Goal: Transaction & Acquisition: Purchase product/service

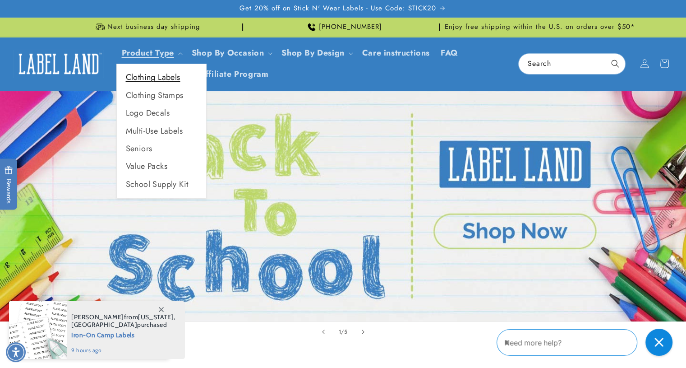
click at [160, 71] on link "Clothing Labels" at bounding box center [161, 78] width 89 height 18
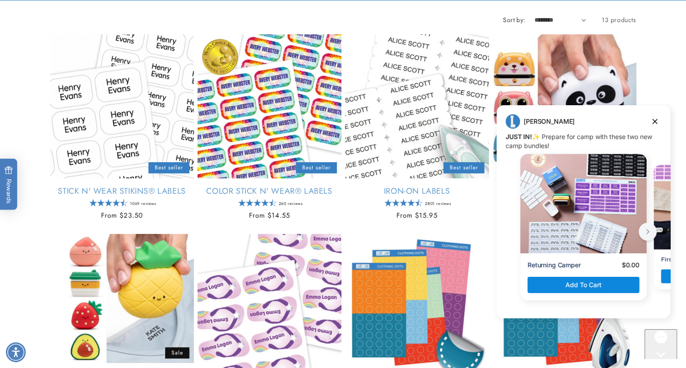
scroll to position [143, 0]
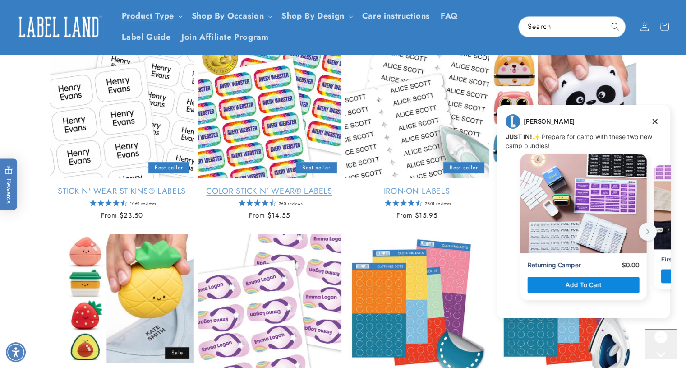
click at [333, 186] on link "Color Stick N' Wear® Labels" at bounding box center [270, 191] width 144 height 10
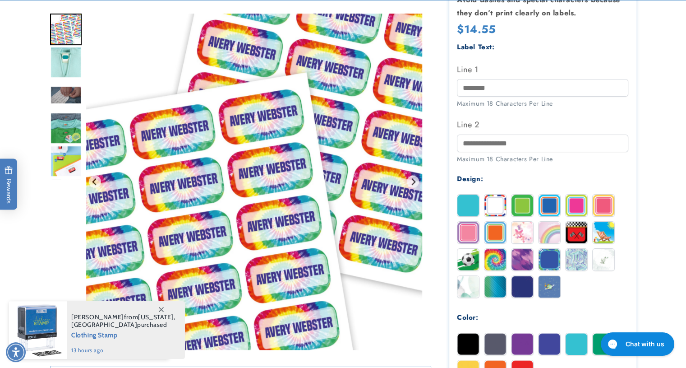
click at [572, 207] on img at bounding box center [577, 205] width 22 height 22
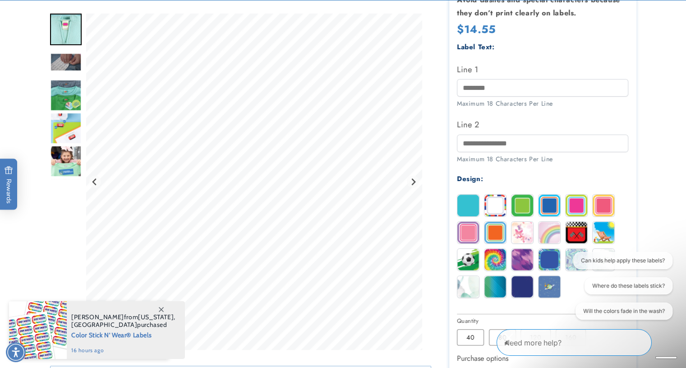
click at [650, 173] on div at bounding box center [344, 190] width 632 height 693
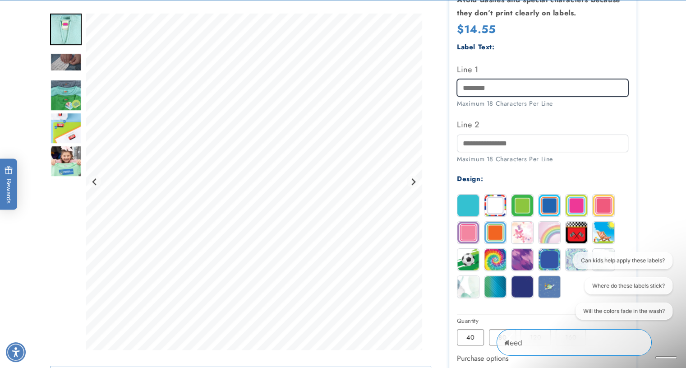
click at [504, 91] on input "Line 1" at bounding box center [542, 88] width 171 height 18
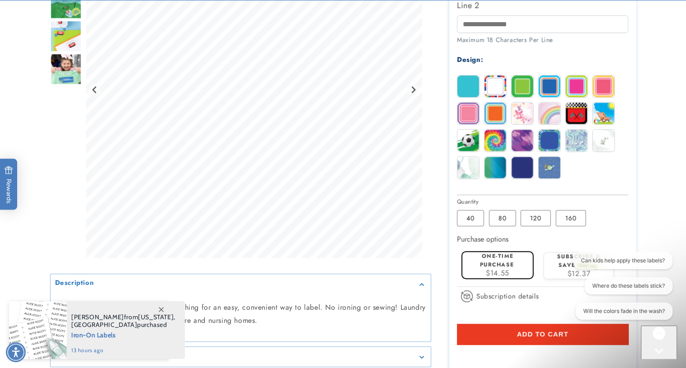
scroll to position [379, 0]
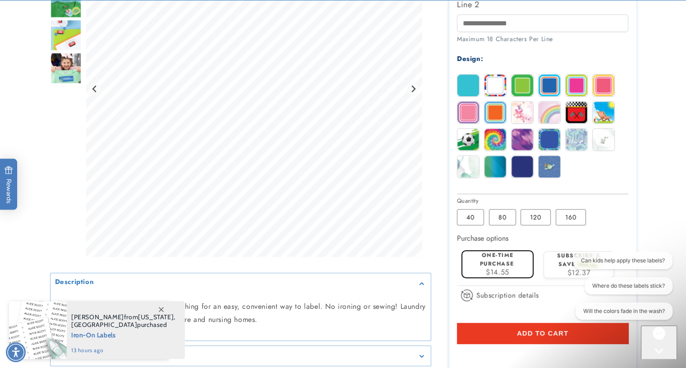
type input "**********"
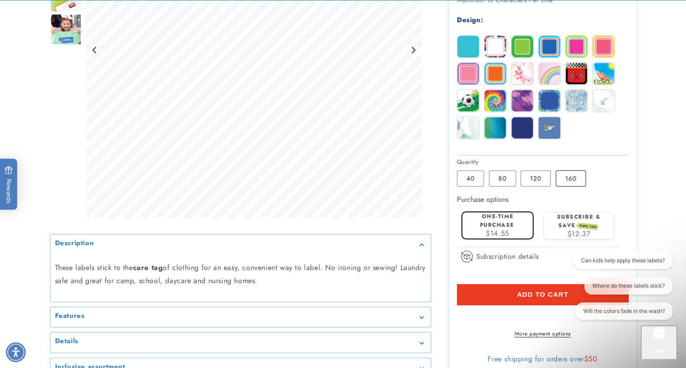
click at [564, 181] on label "160 Variant sold out or unavailable" at bounding box center [571, 178] width 30 height 16
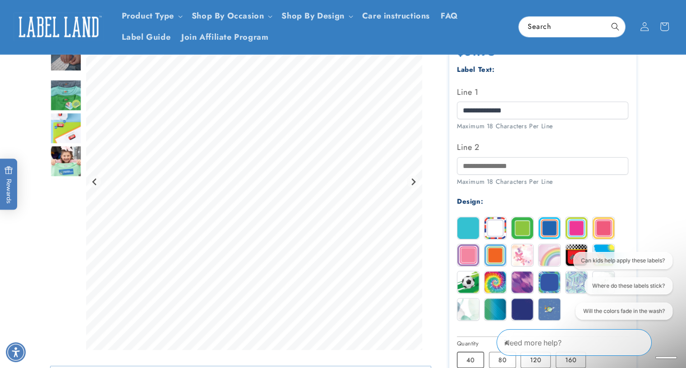
scroll to position [237, 0]
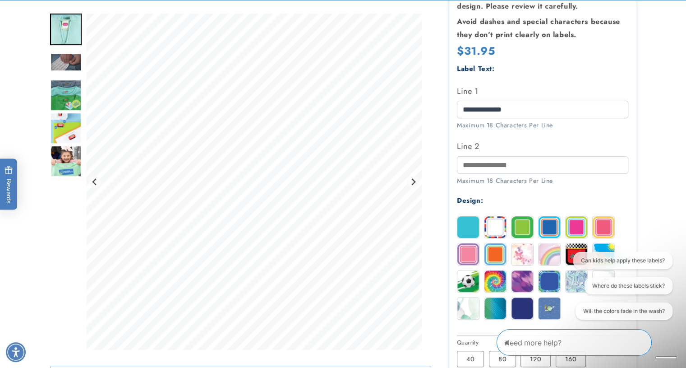
click at [655, 120] on div at bounding box center [344, 212] width 632 height 693
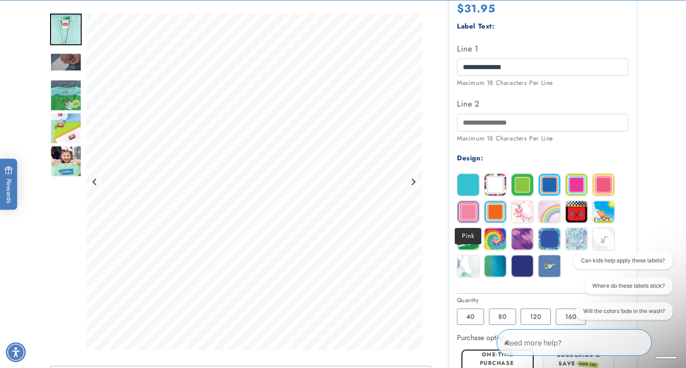
scroll to position [281, 0]
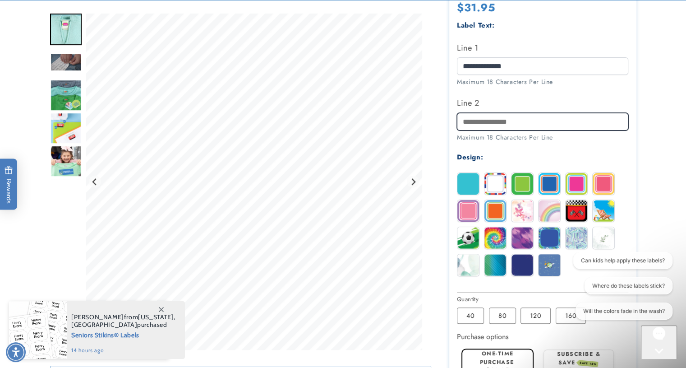
click at [492, 118] on input "Line 2" at bounding box center [542, 122] width 171 height 18
type input "********"
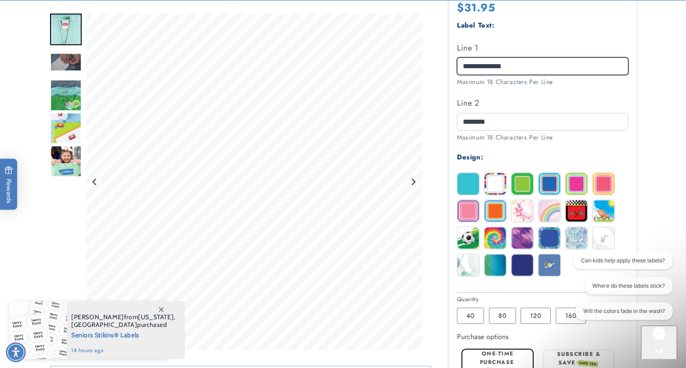
drag, startPoint x: 516, startPoint y: 66, endPoint x: 486, endPoint y: 66, distance: 29.8
click at [486, 66] on input "**********" at bounding box center [542, 66] width 171 height 18
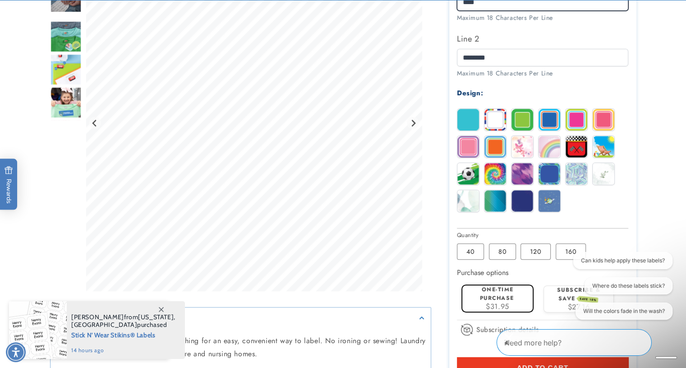
scroll to position [346, 0]
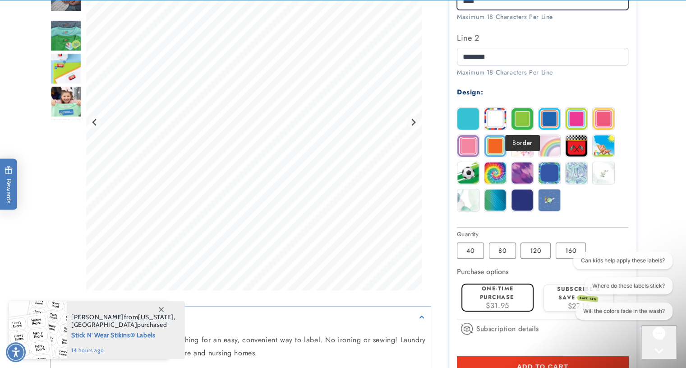
type input "****"
click at [519, 120] on img at bounding box center [523, 119] width 22 height 22
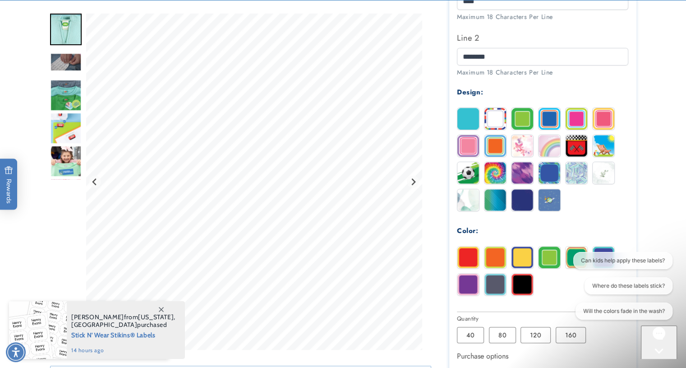
click at [570, 120] on img at bounding box center [577, 119] width 22 height 22
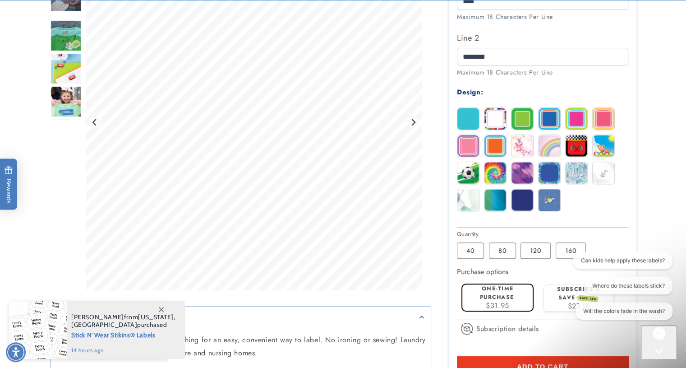
click at [490, 115] on img at bounding box center [496, 119] width 22 height 22
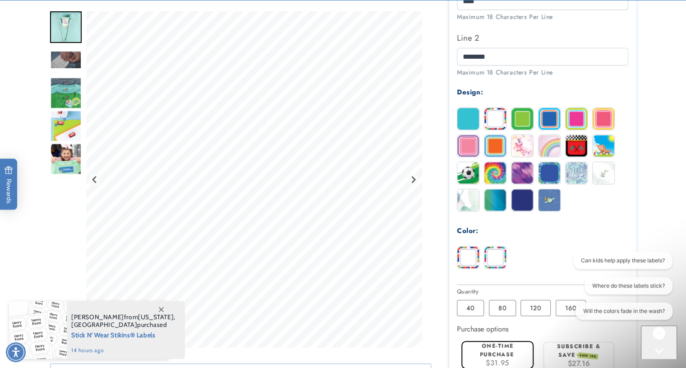
click at [575, 120] on img at bounding box center [577, 119] width 22 height 22
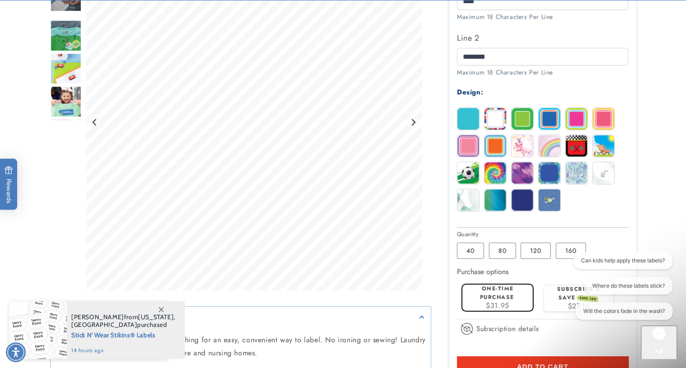
click at [518, 160] on div "Solid Stripes Border Blue Magenta" at bounding box center [545, 161] width 176 height 108
click at [517, 169] on img at bounding box center [523, 173] width 22 height 22
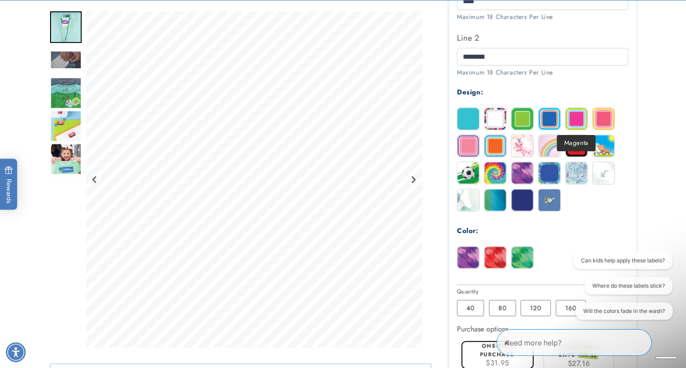
click at [577, 118] on img at bounding box center [577, 119] width 22 height 22
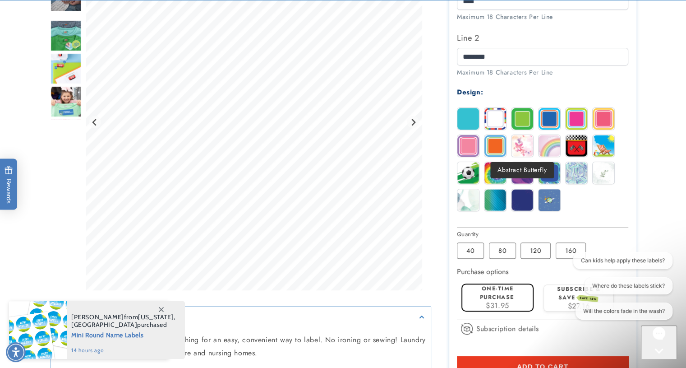
click at [529, 149] on img at bounding box center [523, 146] width 22 height 22
click at [503, 171] on img at bounding box center [496, 173] width 22 height 22
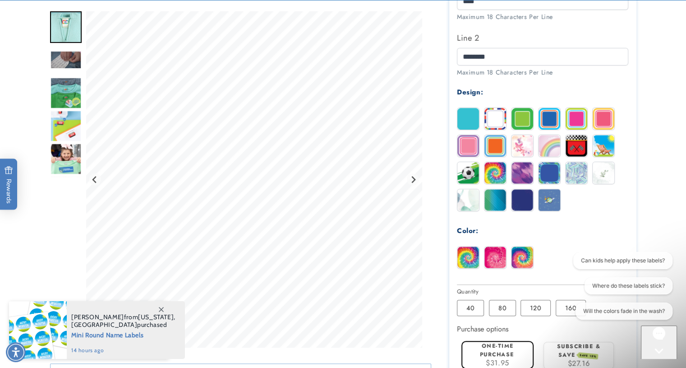
click at [520, 174] on img at bounding box center [523, 173] width 22 height 22
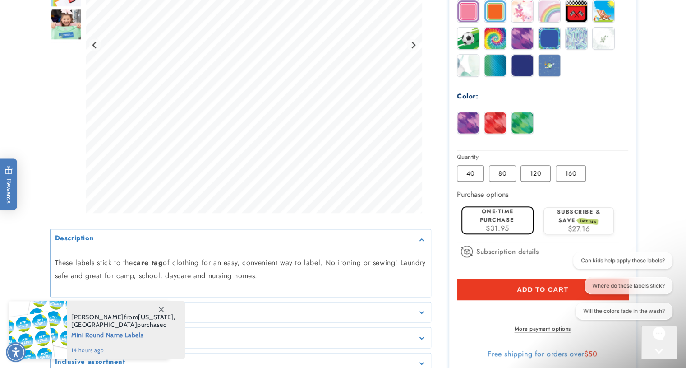
scroll to position [481, 0]
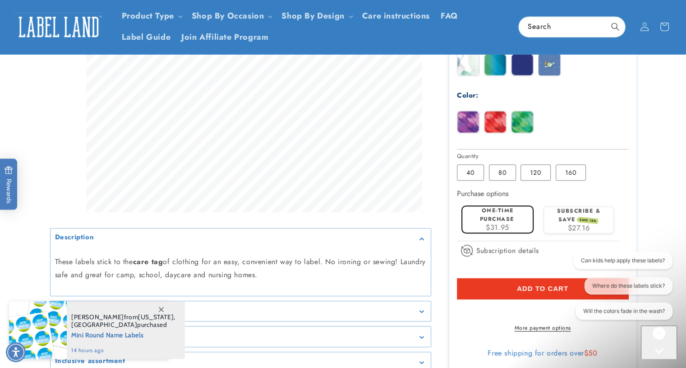
click at [521, 174] on label "120 Variant sold out or unavailable" at bounding box center [536, 172] width 30 height 16
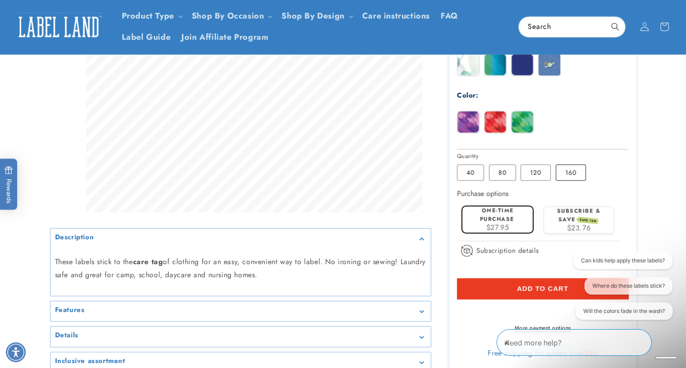
click at [572, 178] on label "160 Variant sold out or unavailable" at bounding box center [571, 172] width 30 height 16
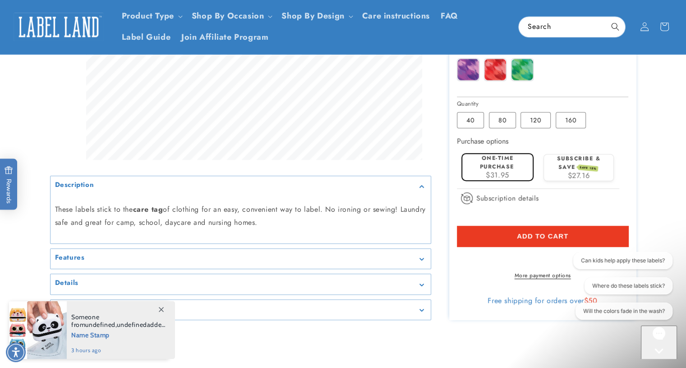
scroll to position [554, 0]
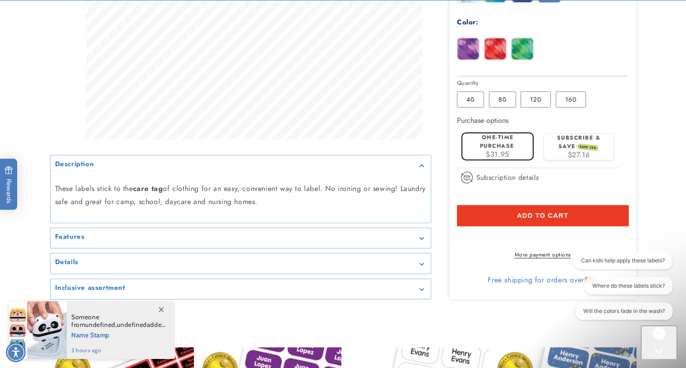
click at [579, 210] on button "Add to cart" at bounding box center [542, 215] width 171 height 21
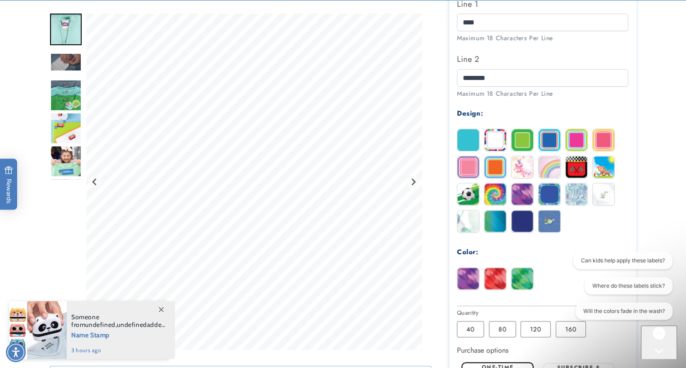
scroll to position [325, 0]
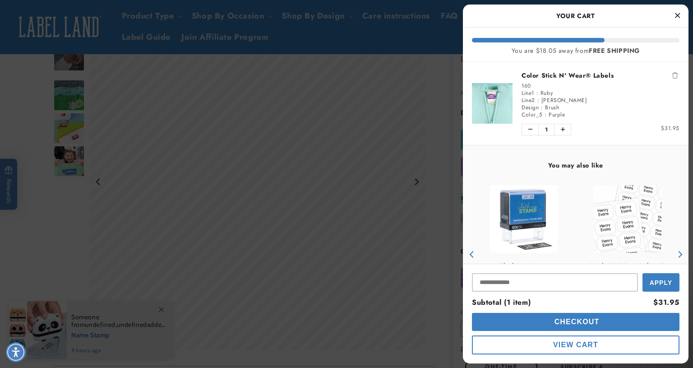
click at [673, 14] on button "Close Cart" at bounding box center [677, 16] width 14 height 14
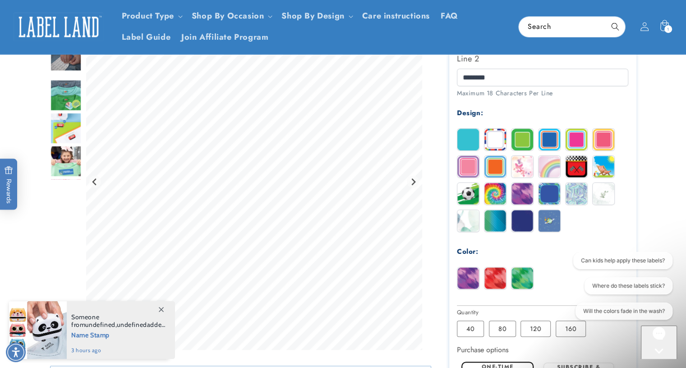
click at [523, 137] on img at bounding box center [523, 140] width 22 height 22
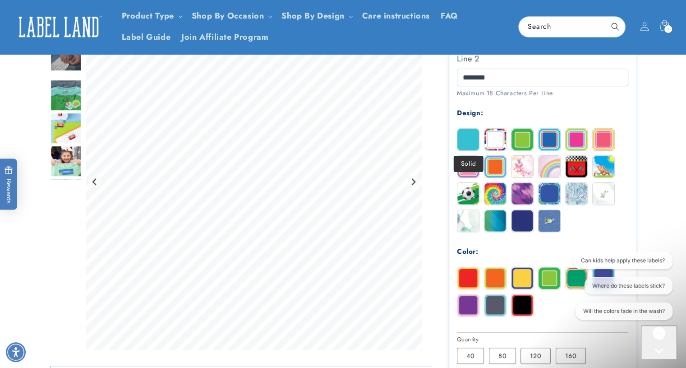
click at [467, 143] on img at bounding box center [469, 140] width 22 height 22
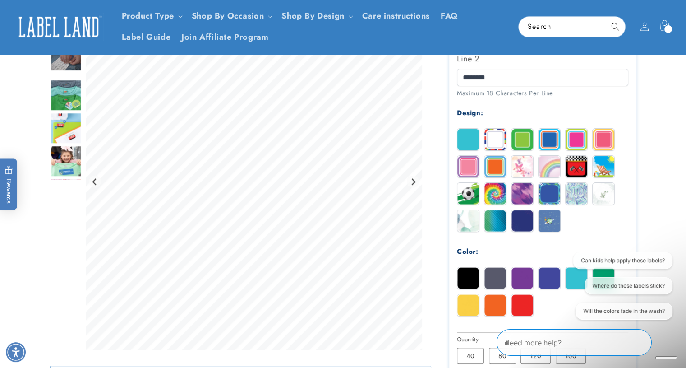
click at [550, 195] on img at bounding box center [550, 194] width 22 height 22
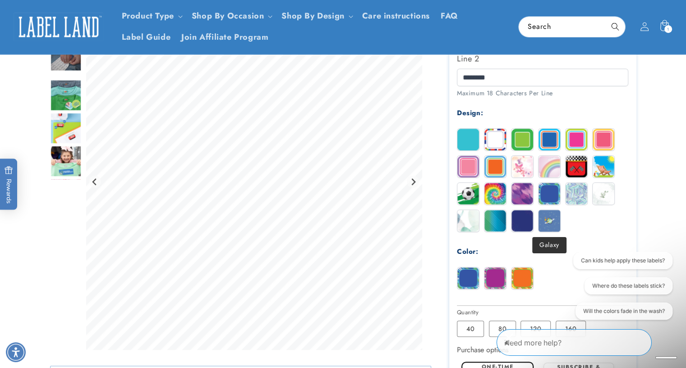
click at [549, 218] on img at bounding box center [550, 221] width 22 height 22
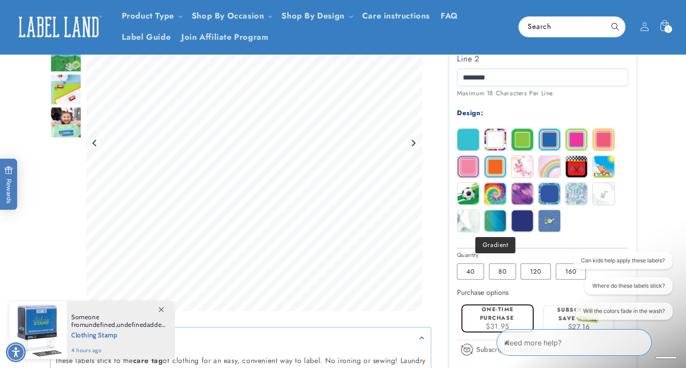
click at [494, 216] on img at bounding box center [496, 221] width 22 height 22
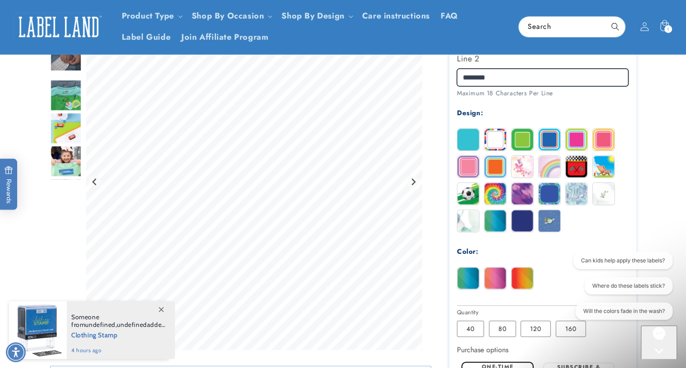
click at [487, 76] on input "********" at bounding box center [542, 78] width 171 height 18
type input "*"
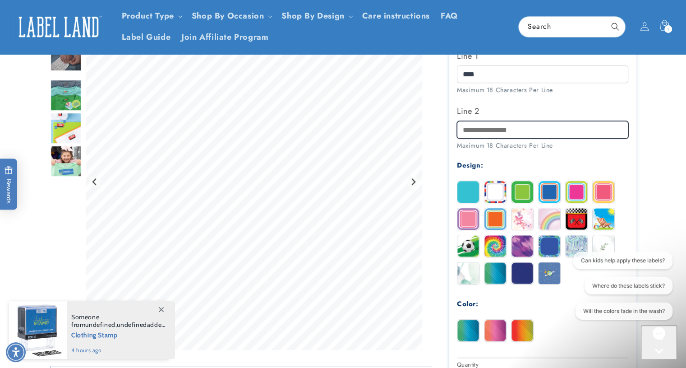
scroll to position [269, 0]
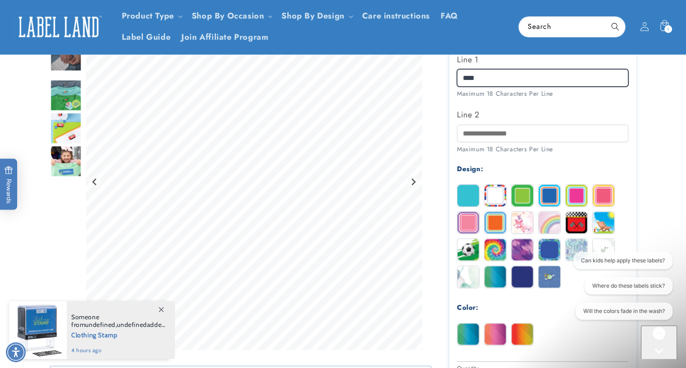
drag, startPoint x: 487, startPoint y: 79, endPoint x: 446, endPoint y: 74, distance: 41.0
click at [446, 74] on div "Color Stick N' Wear® Labels Color Stick N' Wear® Labels 260 Reviews Estimated D…" at bounding box center [533, 209] width 205 height 750
type input "*"
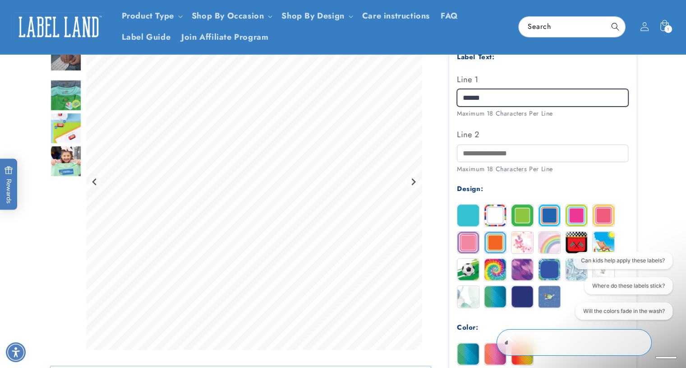
scroll to position [248, 0]
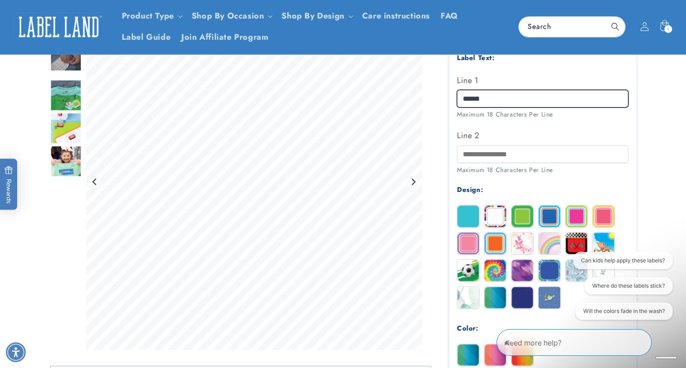
type input "******"
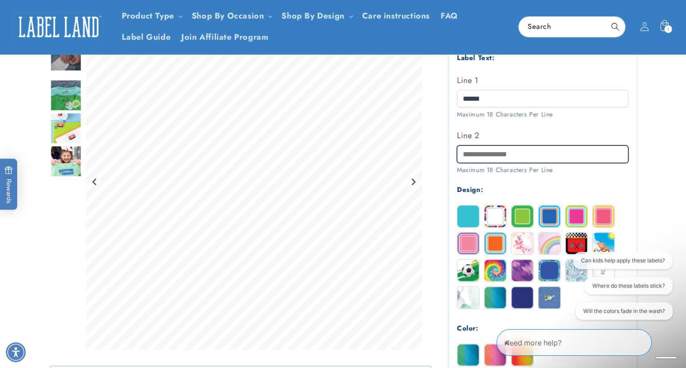
click at [485, 157] on input "Line 2" at bounding box center [542, 154] width 171 height 18
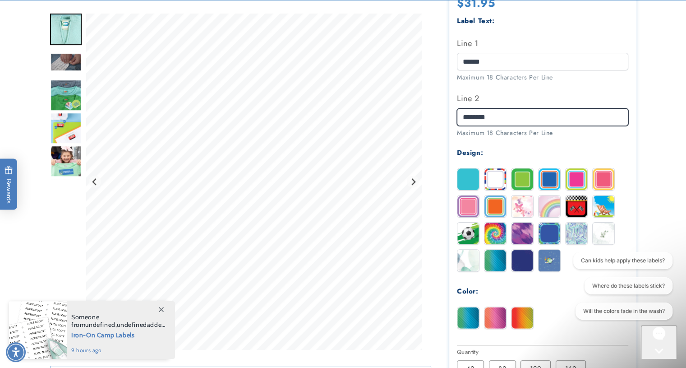
scroll to position [287, 0]
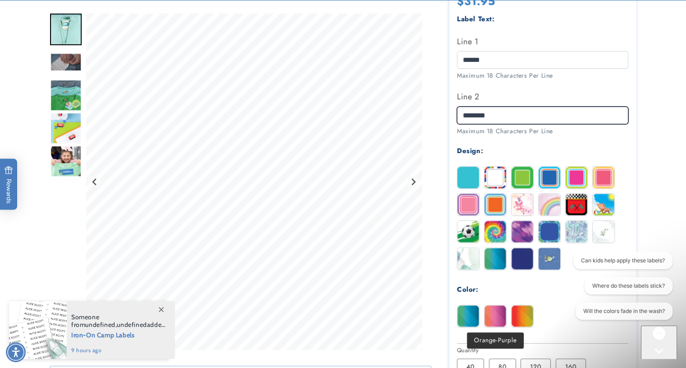
type input "********"
click at [493, 320] on img at bounding box center [496, 316] width 22 height 22
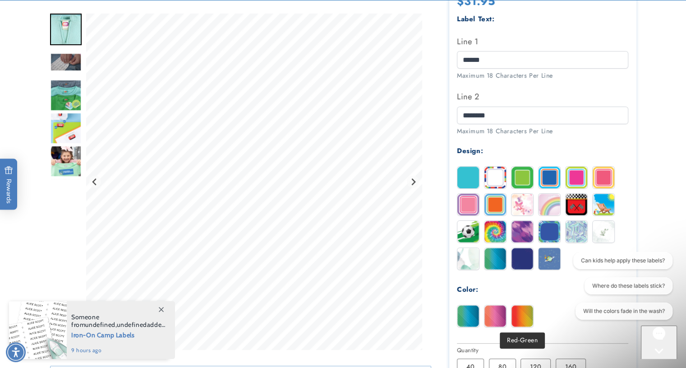
click at [522, 319] on img at bounding box center [523, 316] width 22 height 22
click at [487, 321] on img at bounding box center [496, 316] width 22 height 22
click at [470, 312] on img at bounding box center [469, 316] width 22 height 22
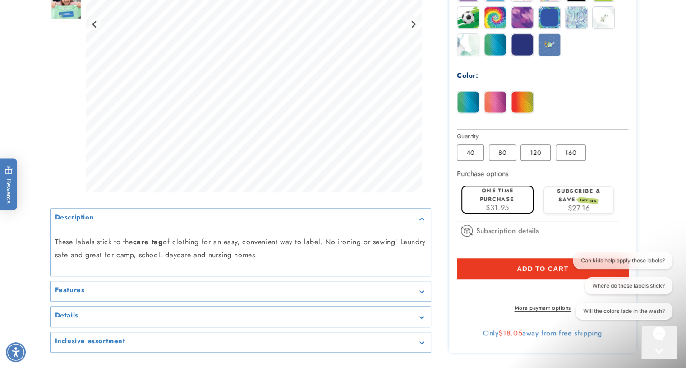
scroll to position [501, 0]
click at [523, 269] on span "Add to cart" at bounding box center [542, 268] width 51 height 8
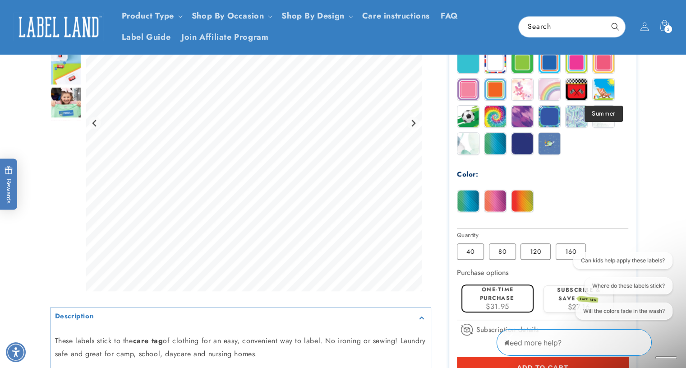
scroll to position [384, 0]
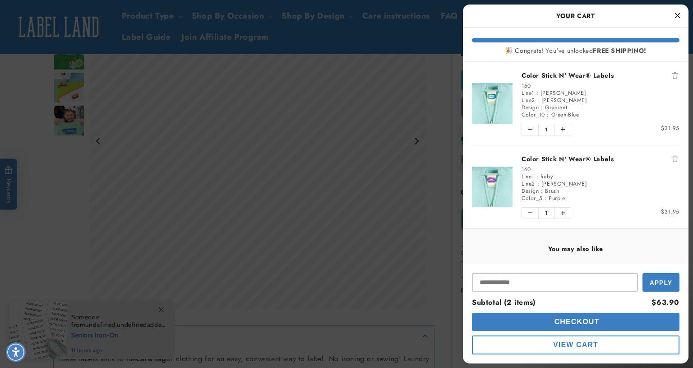
click at [679, 14] on icon "Close Cart" at bounding box center [677, 15] width 5 height 8
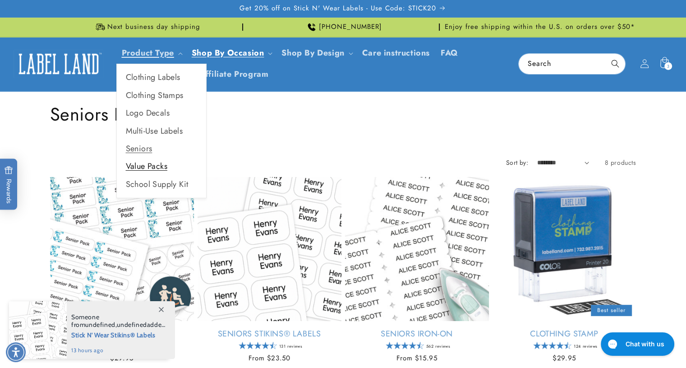
click at [150, 170] on link "Value Packs" at bounding box center [161, 166] width 89 height 18
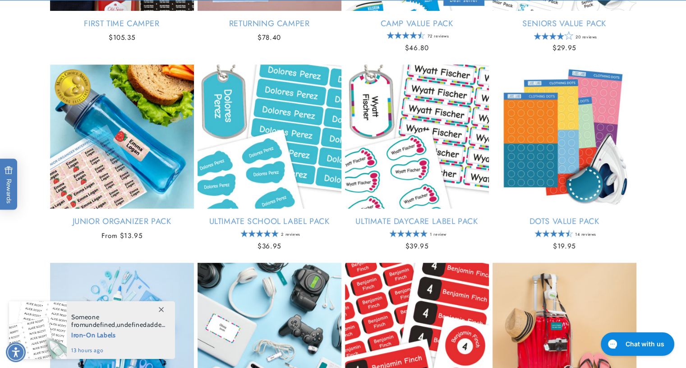
scroll to position [310, 0]
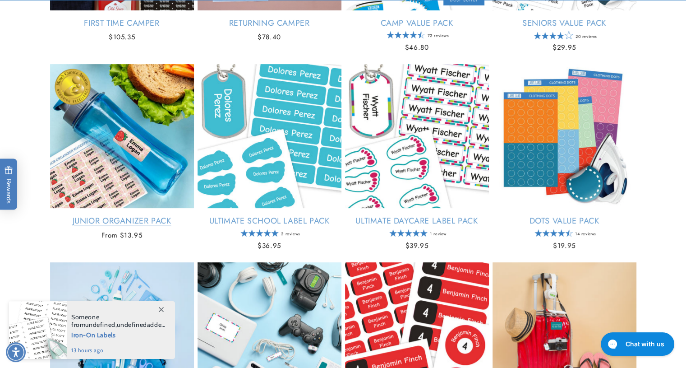
click at [152, 216] on link "Junior Organizer Pack" at bounding box center [122, 221] width 144 height 10
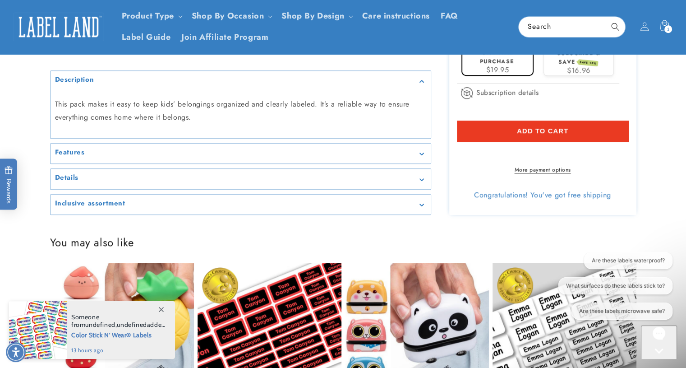
scroll to position [659, 0]
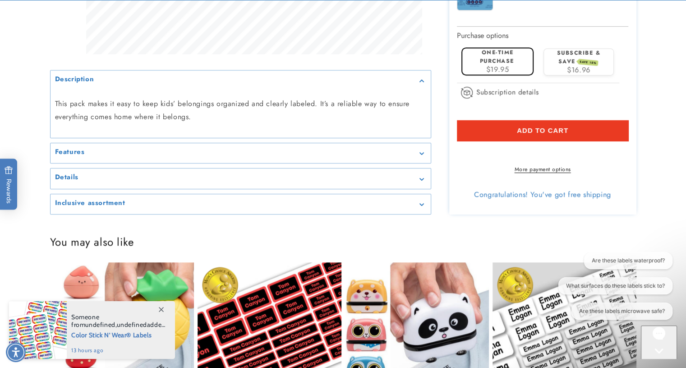
click at [74, 156] on h2 "Features" at bounding box center [70, 151] width 30 height 9
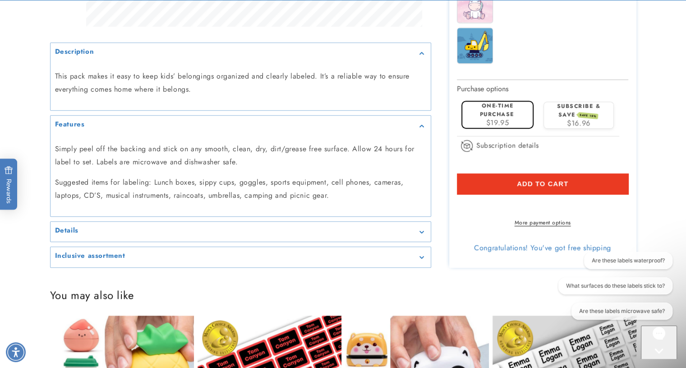
scroll to position [606, 0]
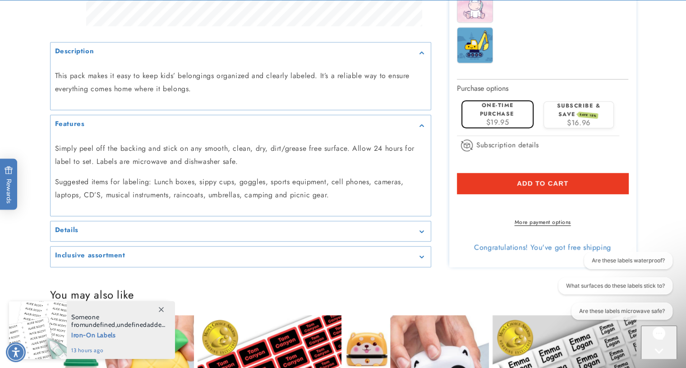
click at [82, 235] on div "Details" at bounding box center [240, 231] width 371 height 7
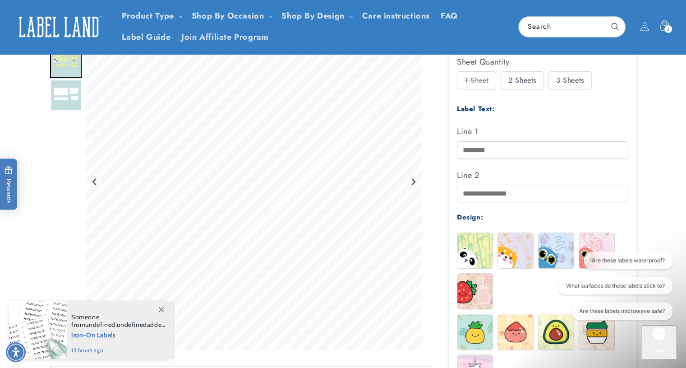
scroll to position [135, 0]
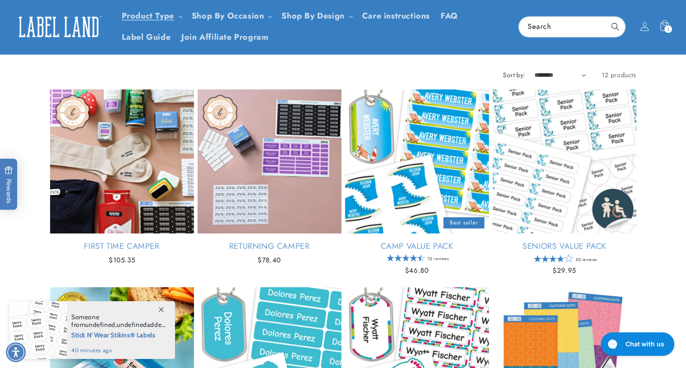
scroll to position [87, 0]
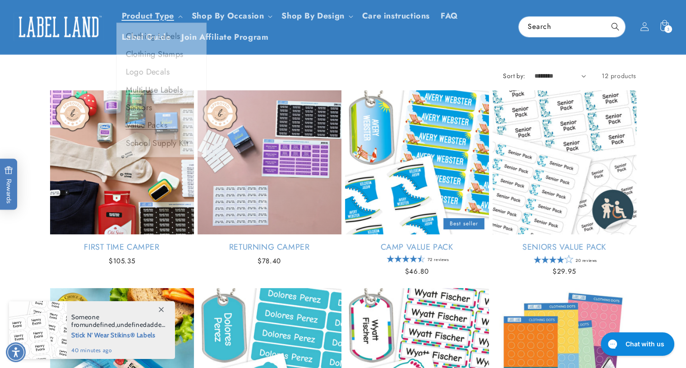
click at [154, 94] on link "Multi-Use Labels" at bounding box center [161, 94] width 89 height 18
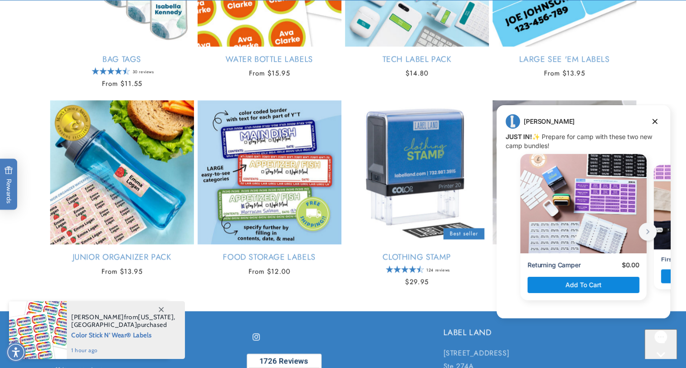
scroll to position [869, 0]
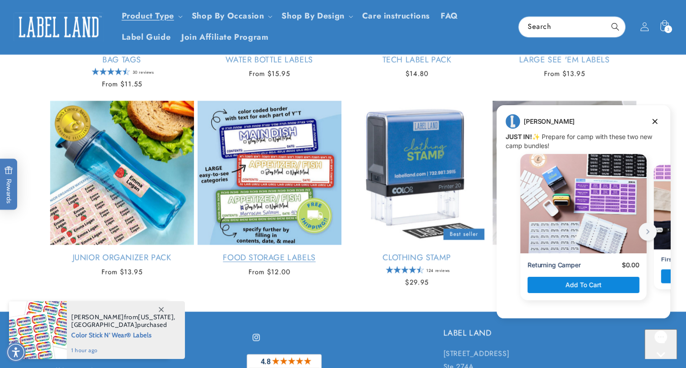
click at [278, 252] on link "Food Storage Labels" at bounding box center [270, 257] width 144 height 10
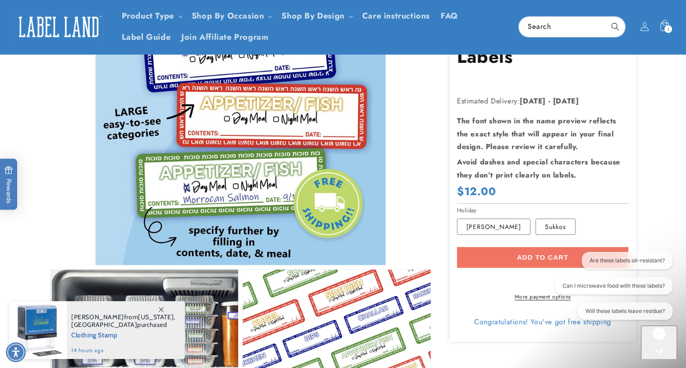
click at [541, 236] on section "Food Storage Labels Food Storage Labels Estimated Delivery: Sep 30 - Oct 06 The…" at bounding box center [542, 178] width 187 height 328
click at [540, 230] on label "Sukkos Variant sold out or unavailable" at bounding box center [556, 227] width 40 height 16
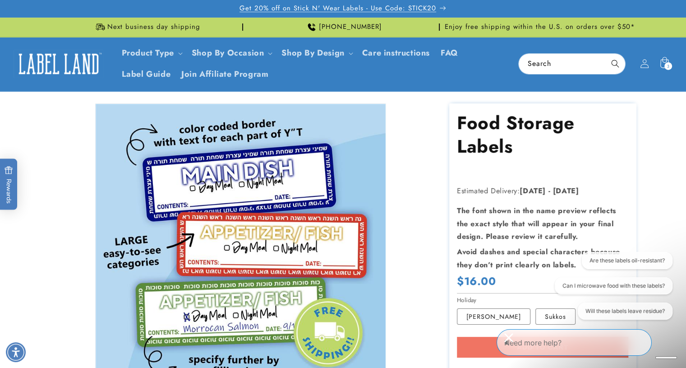
click at [440, 8] on p "Get 20% off on Stick N' Wear Labels - Use Code: STICK20" at bounding box center [343, 8] width 207 height 17
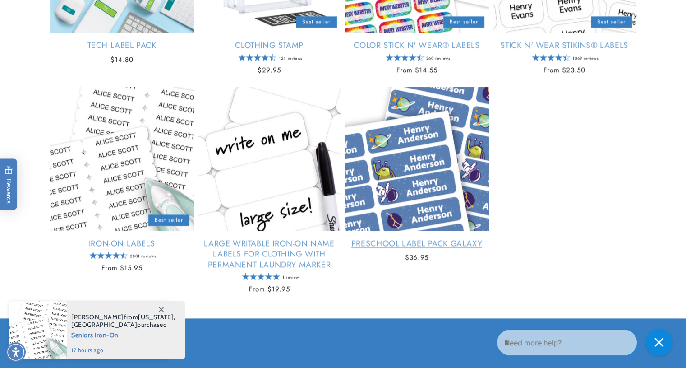
scroll to position [1081, 0]
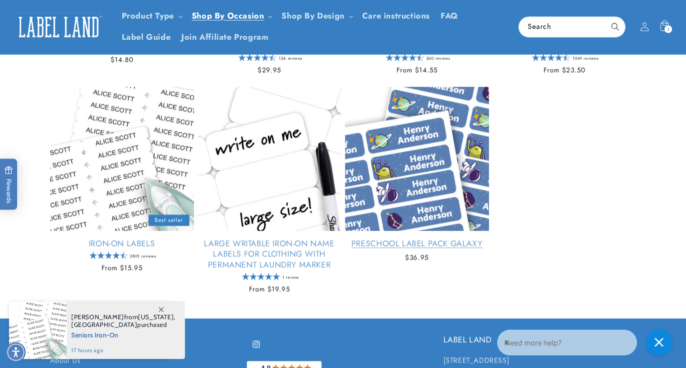
click at [465, 238] on link "Preschool Label Pack Galaxy" at bounding box center [417, 243] width 144 height 10
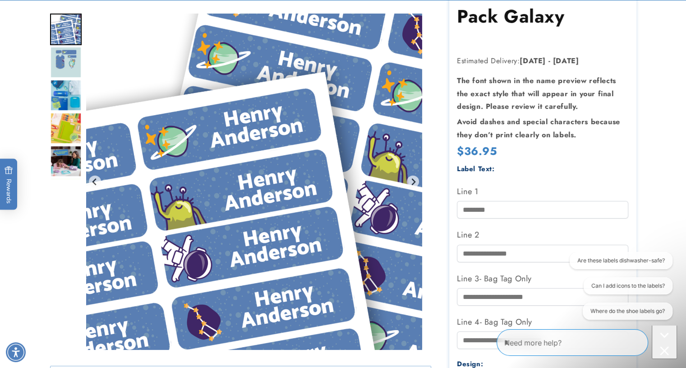
click at [72, 60] on img "Go to slide 2" at bounding box center [66, 62] width 32 height 32
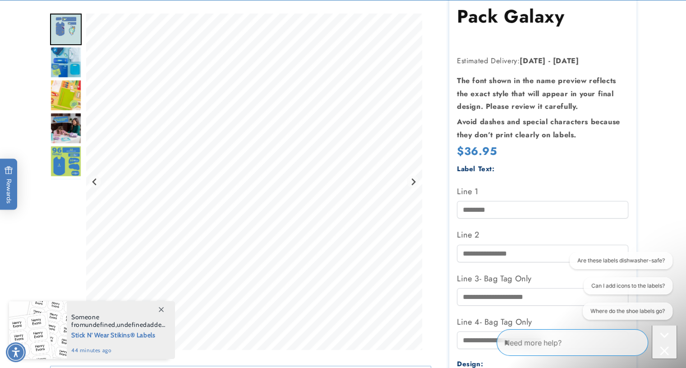
click at [58, 123] on img "Go to slide 5" at bounding box center [66, 128] width 32 height 32
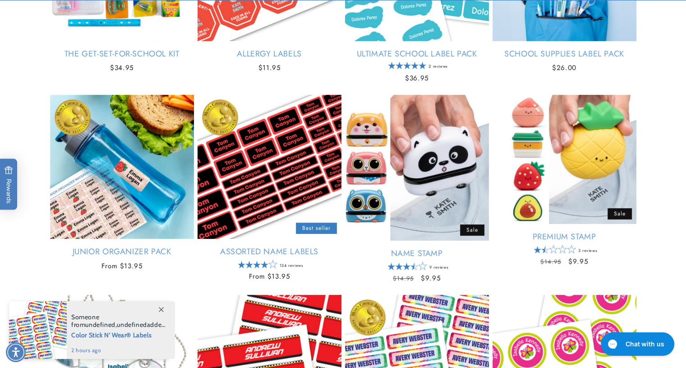
scroll to position [281, 0]
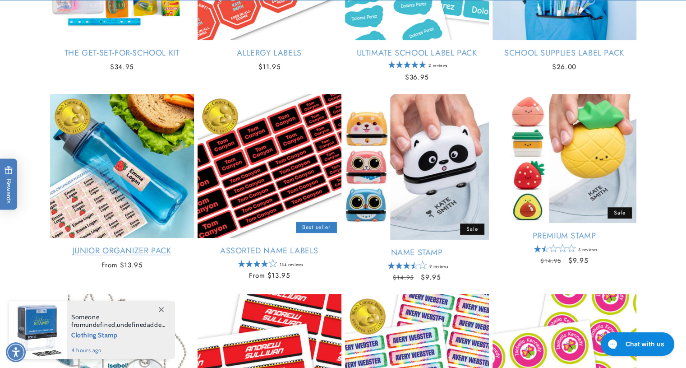
click at [107, 245] on link "Junior Organizer Pack" at bounding box center [122, 250] width 144 height 10
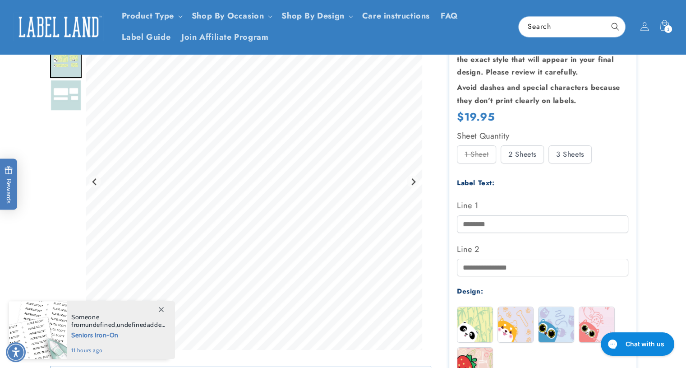
scroll to position [161, 0]
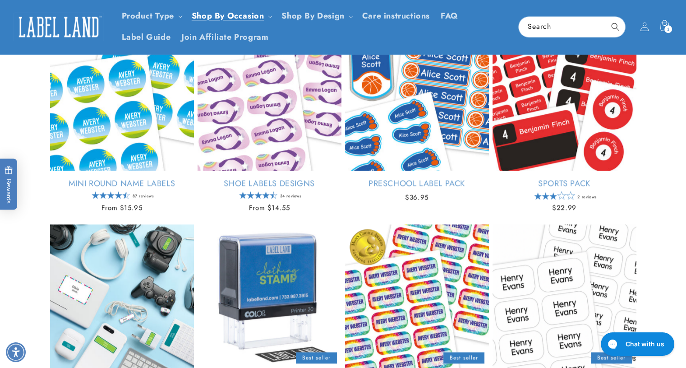
scroll to position [745, 0]
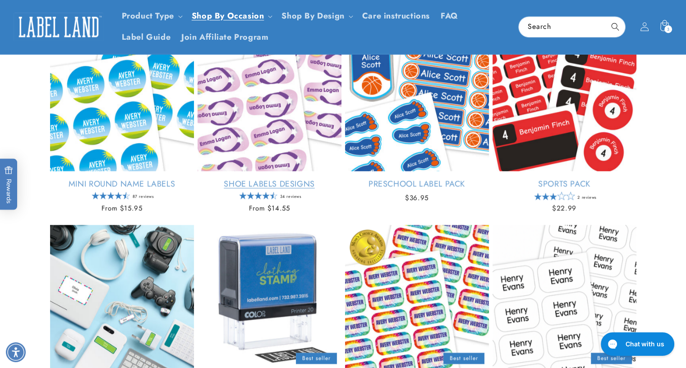
click at [251, 179] on link "Shoe Labels Designs" at bounding box center [270, 184] width 144 height 10
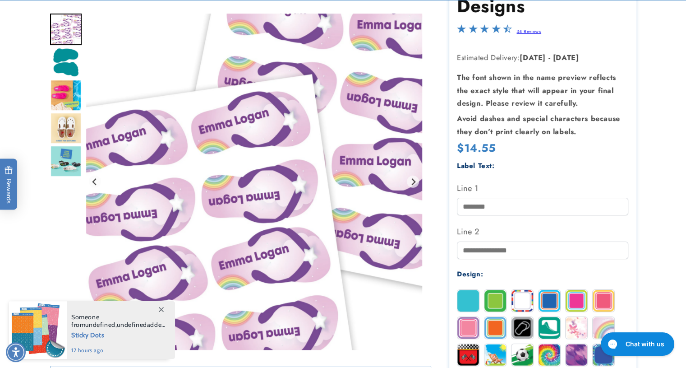
scroll to position [241, 0]
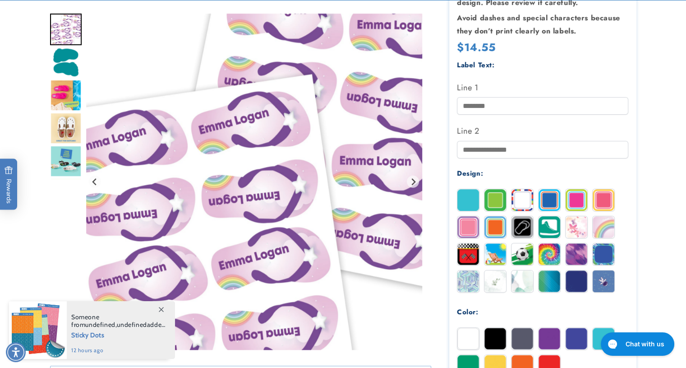
click at [571, 200] on img at bounding box center [577, 200] width 22 height 22
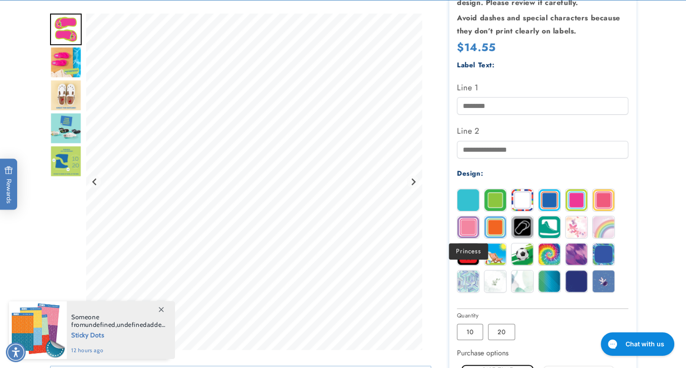
click at [473, 222] on img at bounding box center [469, 227] width 22 height 22
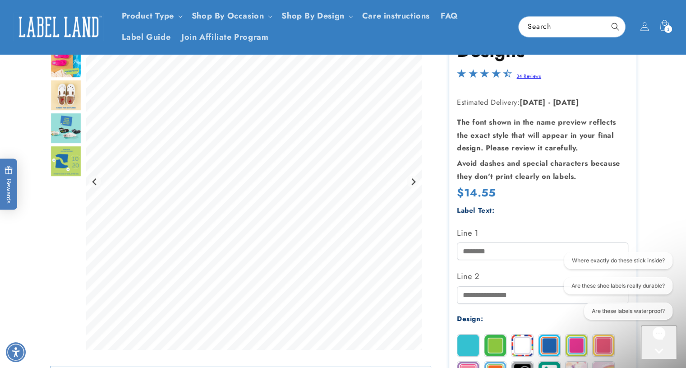
scroll to position [0, 0]
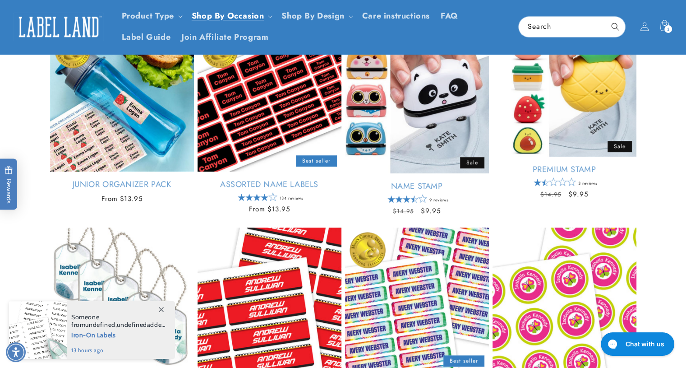
scroll to position [347, 0]
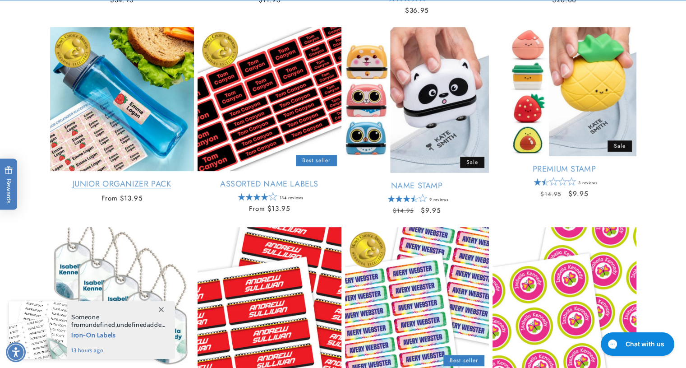
click at [92, 179] on link "Junior Organizer Pack" at bounding box center [122, 184] width 144 height 10
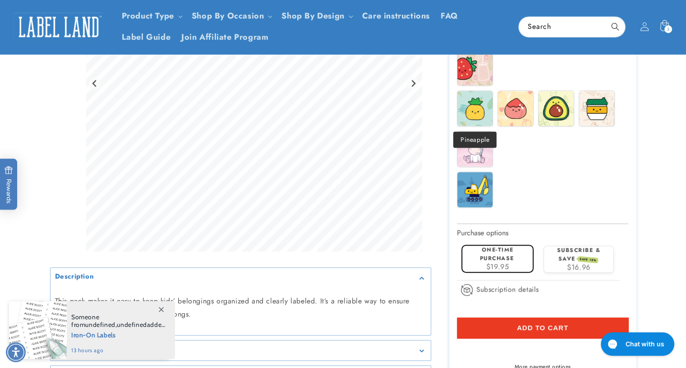
scroll to position [337, 0]
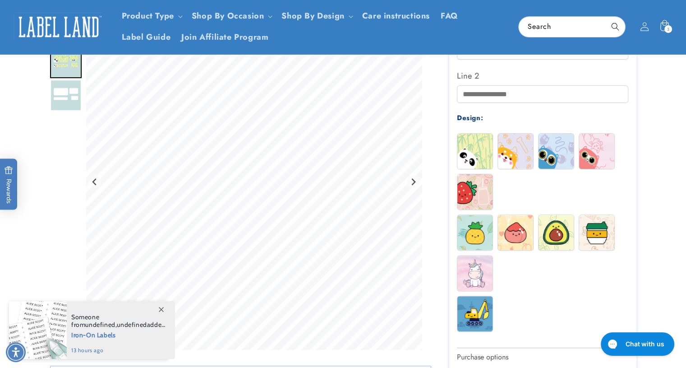
click at [588, 166] on img at bounding box center [596, 151] width 35 height 35
click at [518, 153] on img at bounding box center [515, 151] width 35 height 35
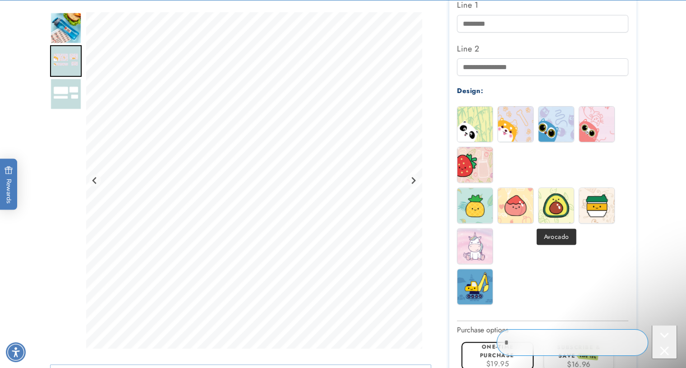
scroll to position [0, 0]
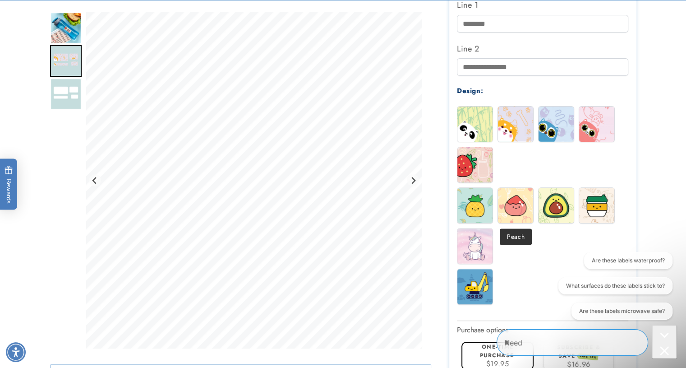
click at [529, 206] on img at bounding box center [515, 205] width 35 height 35
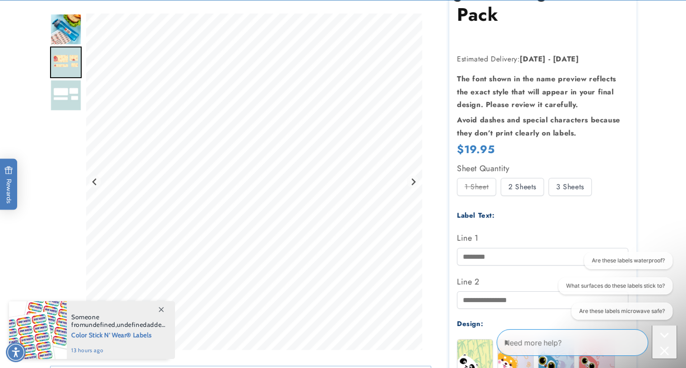
scroll to position [294, 0]
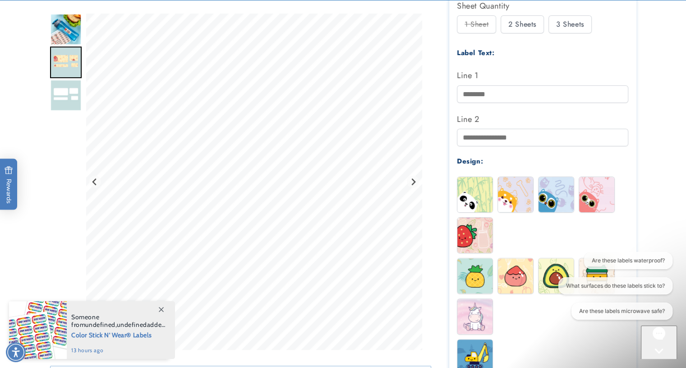
click at [483, 234] on img at bounding box center [475, 234] width 35 height 35
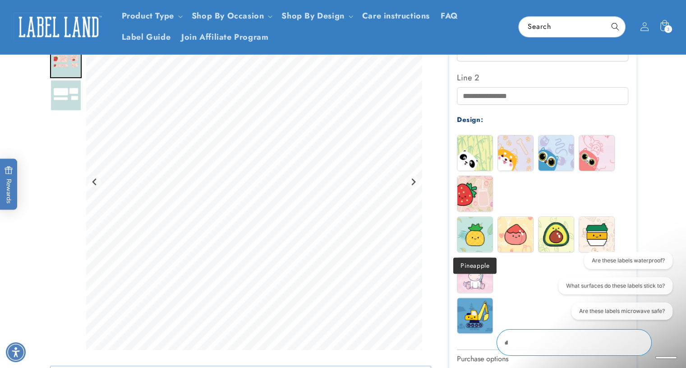
scroll to position [204, 0]
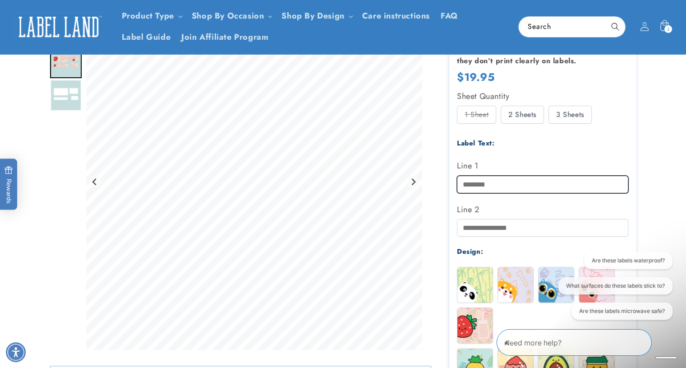
click at [483, 185] on input "Line 1" at bounding box center [542, 185] width 171 height 18
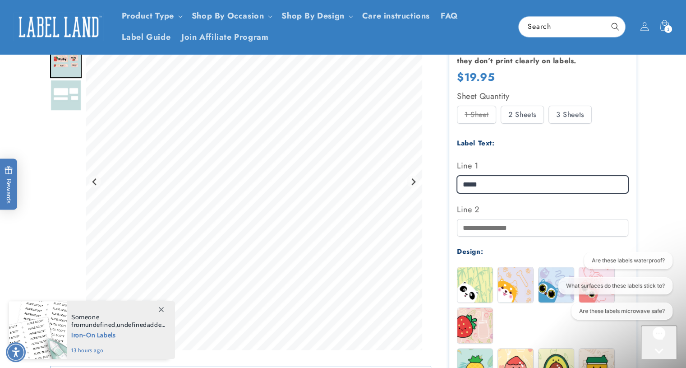
type input "****"
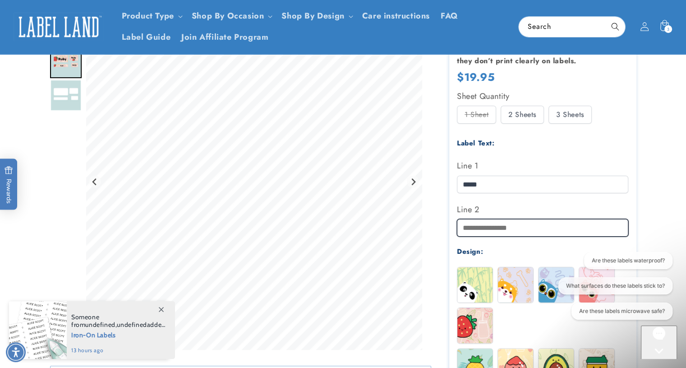
click at [491, 227] on input "Line 2" at bounding box center [542, 228] width 171 height 18
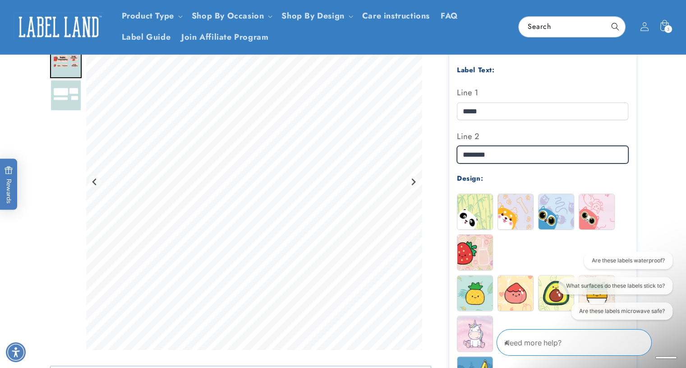
scroll to position [265, 0]
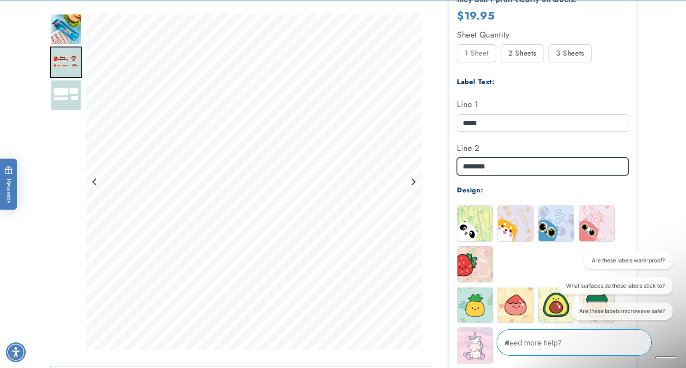
type input "********"
click at [568, 48] on div "3 Sheets" at bounding box center [570, 53] width 43 height 18
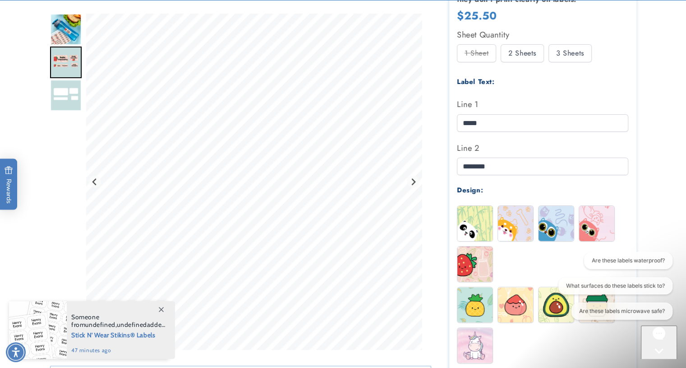
click at [530, 52] on div "2 Sheets" at bounding box center [522, 53] width 43 height 18
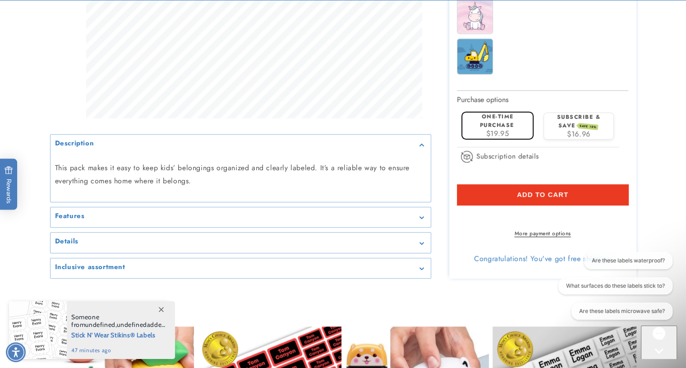
scroll to position [622, 0]
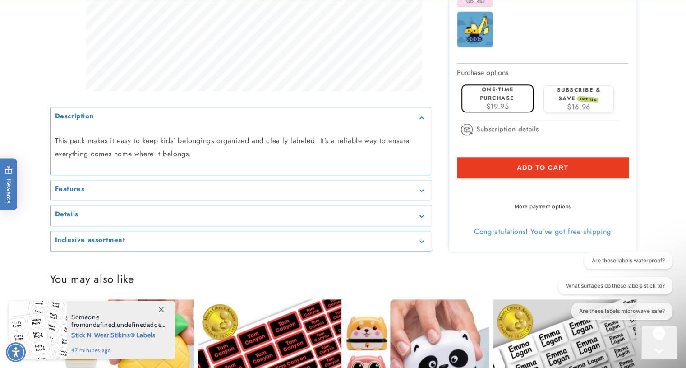
click at [199, 200] on summary "Features" at bounding box center [241, 190] width 380 height 20
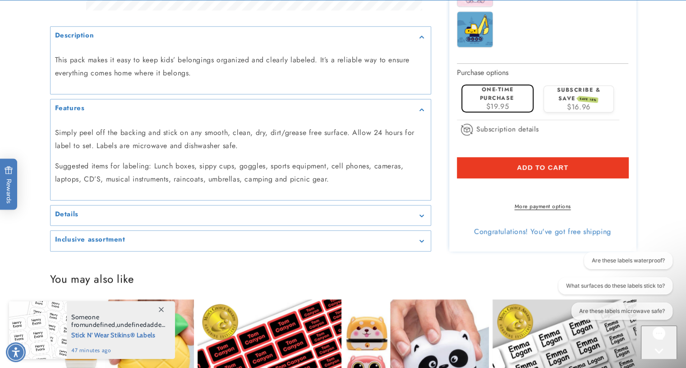
click at [197, 218] on summary "Details" at bounding box center [241, 215] width 380 height 20
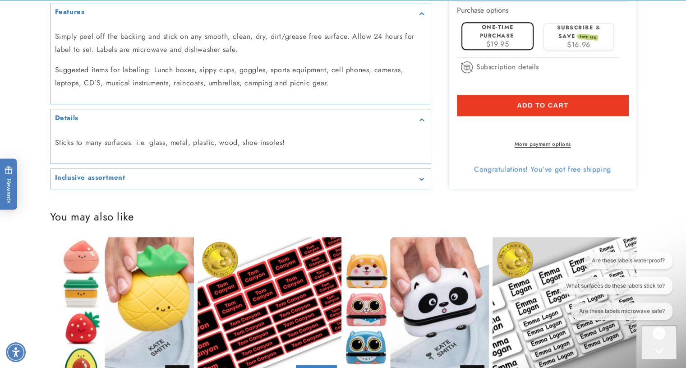
scroll to position [685, 0]
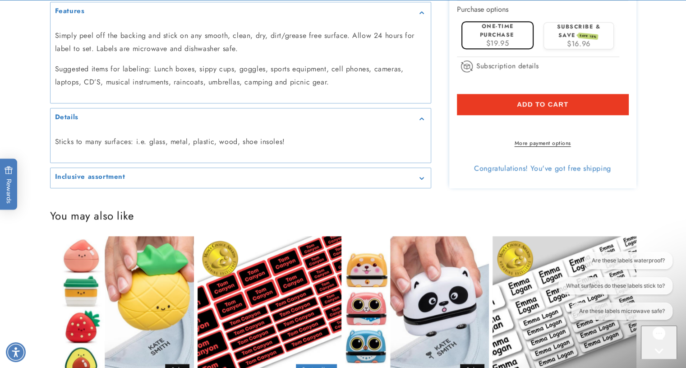
click at [176, 188] on summary "Inclusive assortment" at bounding box center [241, 177] width 380 height 20
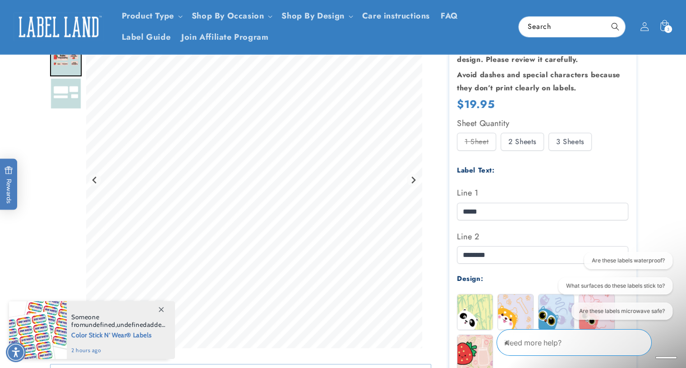
scroll to position [178, 0]
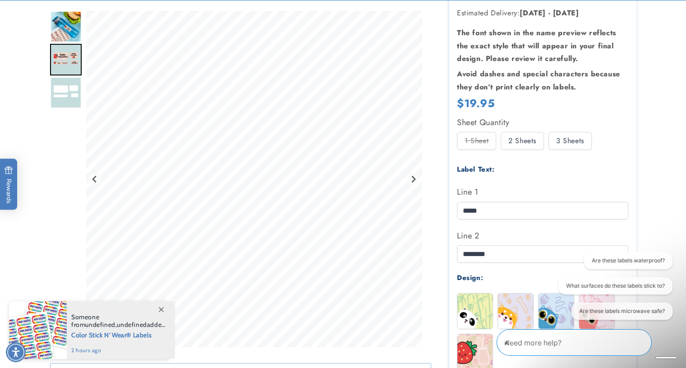
click at [569, 146] on div "3 Sheets" at bounding box center [570, 141] width 43 height 18
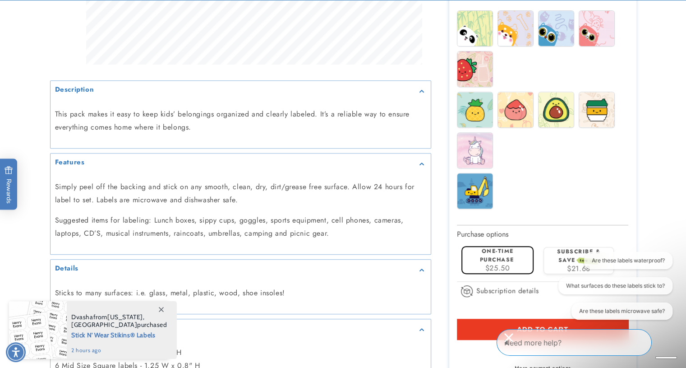
scroll to position [499, 0]
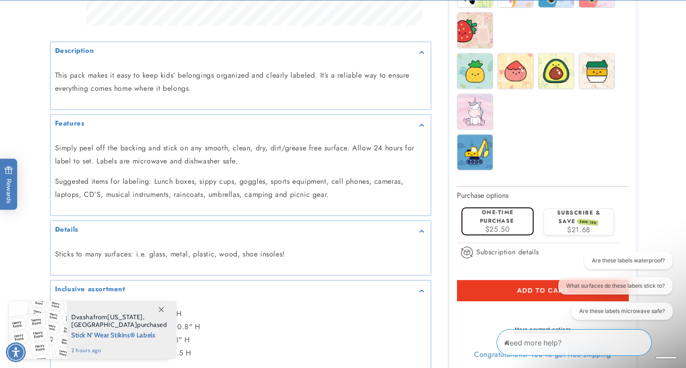
click at [473, 295] on button "Add to cart" at bounding box center [542, 290] width 171 height 21
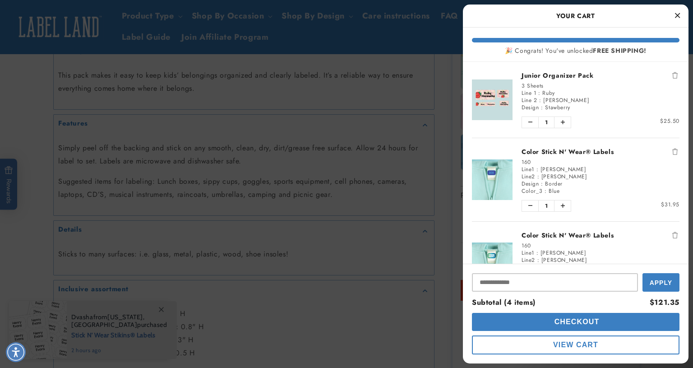
click at [441, 158] on div at bounding box center [346, 184] width 693 height 368
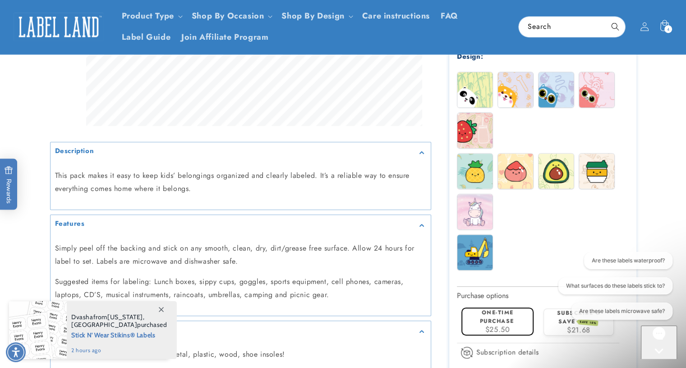
scroll to position [399, 0]
click at [558, 178] on img at bounding box center [556, 170] width 35 height 35
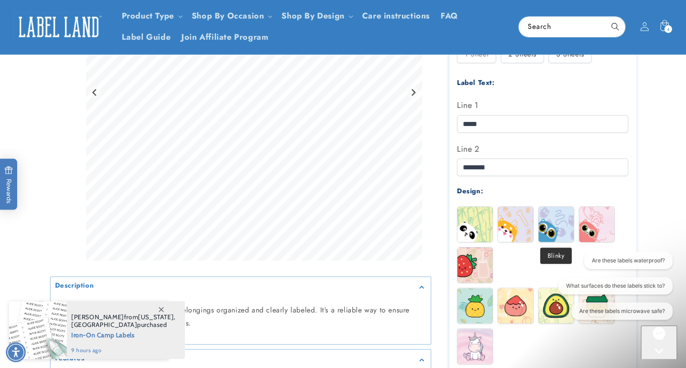
scroll to position [203, 0]
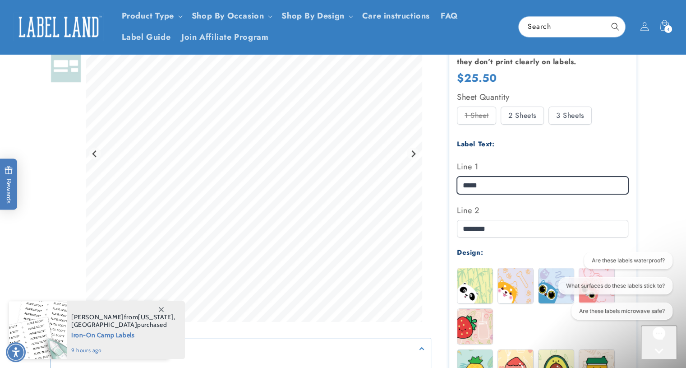
click at [478, 182] on input "****" at bounding box center [542, 185] width 171 height 18
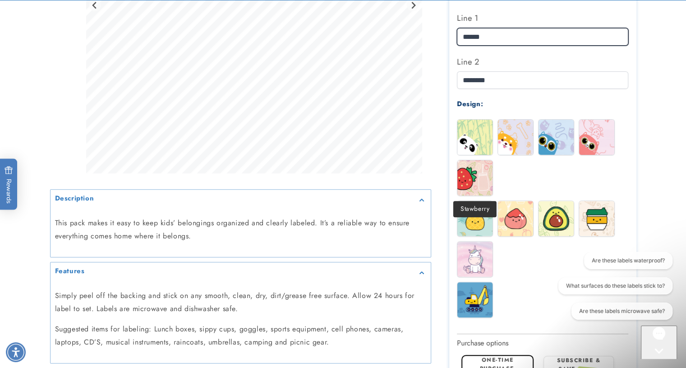
scroll to position [351, 0]
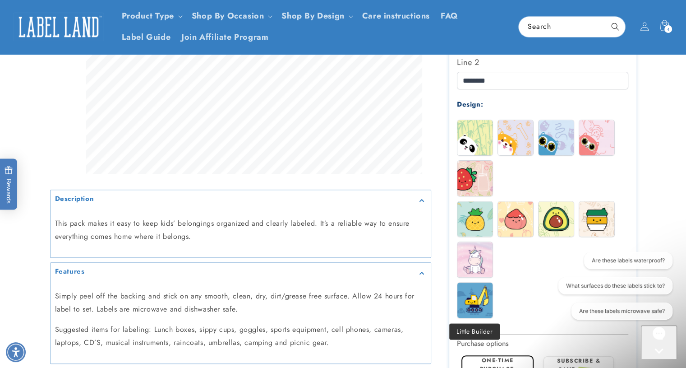
type input "******"
click at [477, 288] on img at bounding box center [475, 299] width 35 height 35
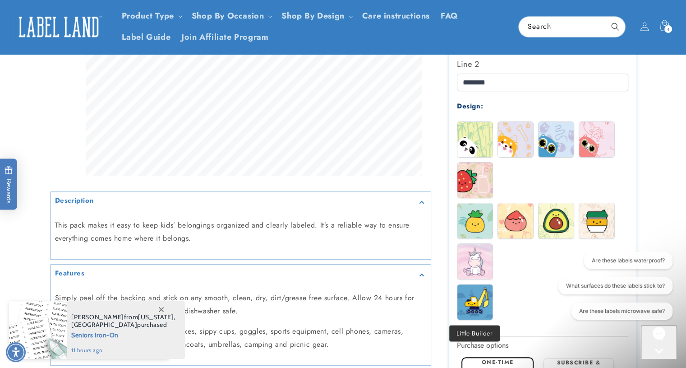
scroll to position [348, 0]
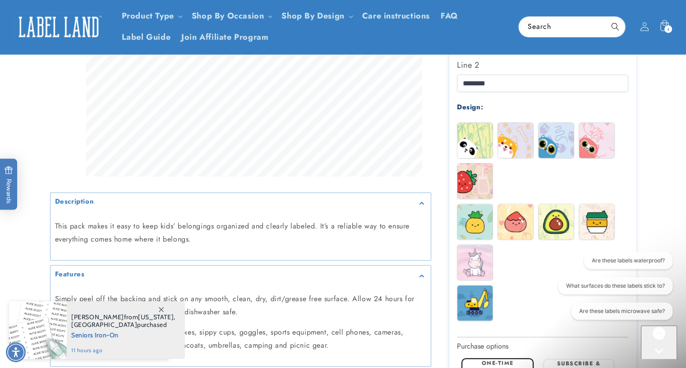
click at [604, 213] on img at bounding box center [596, 221] width 35 height 35
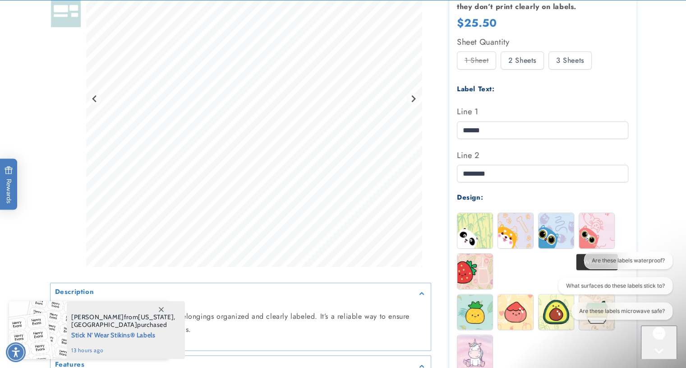
scroll to position [292, 0]
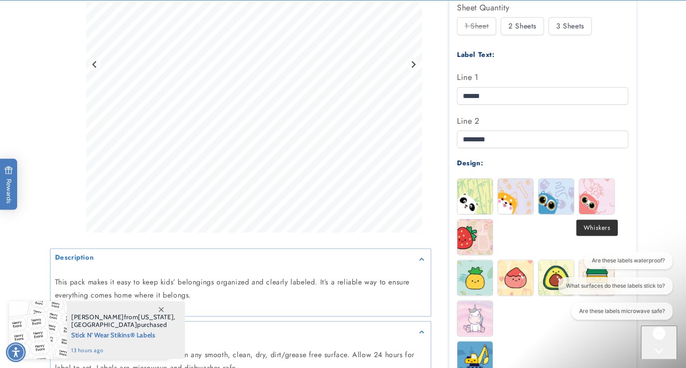
click at [580, 182] on img at bounding box center [596, 196] width 35 height 35
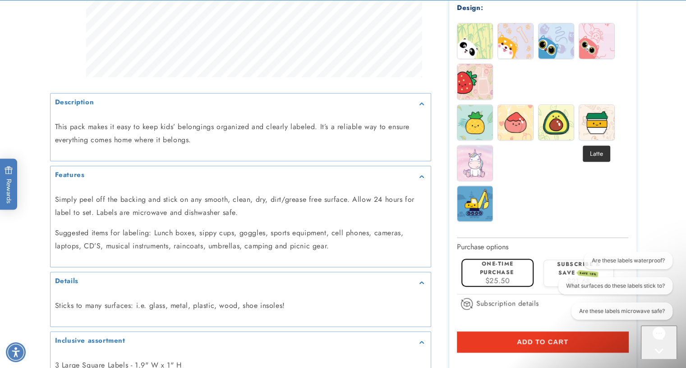
scroll to position [448, 0]
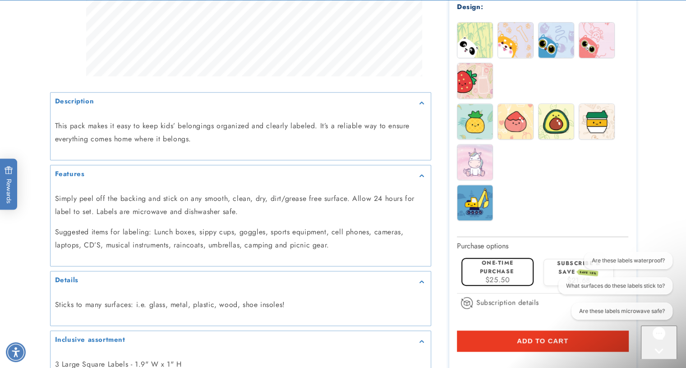
click at [482, 125] on img at bounding box center [475, 121] width 35 height 35
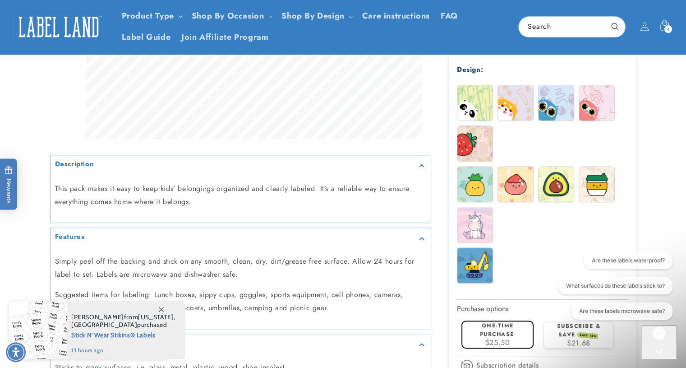
scroll to position [385, 0]
click at [550, 184] on img at bounding box center [556, 184] width 35 height 35
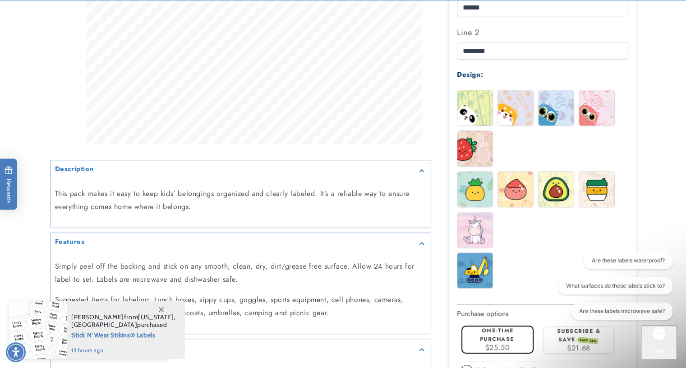
scroll to position [383, 0]
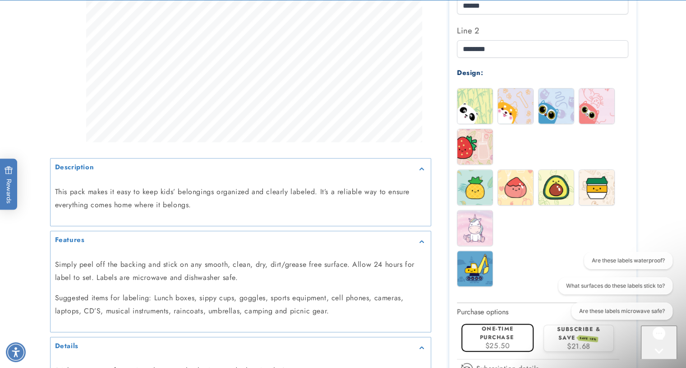
click at [557, 92] on img at bounding box center [556, 105] width 35 height 35
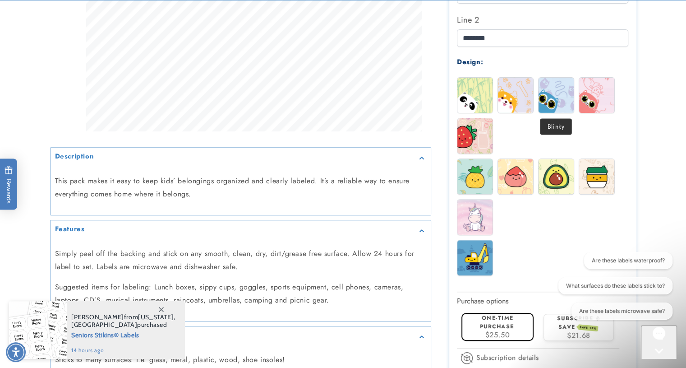
scroll to position [393, 0]
click at [471, 251] on img at bounding box center [475, 257] width 35 height 35
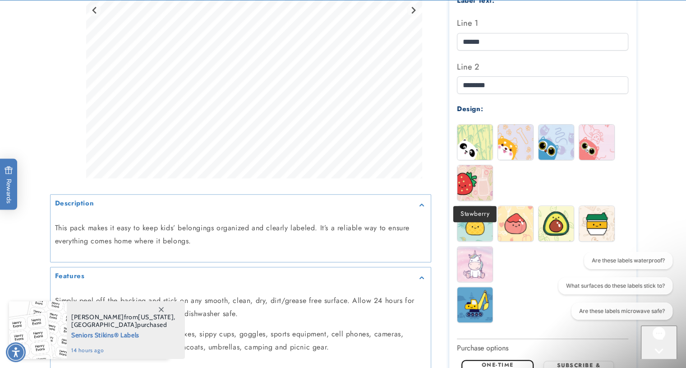
scroll to position [347, 0]
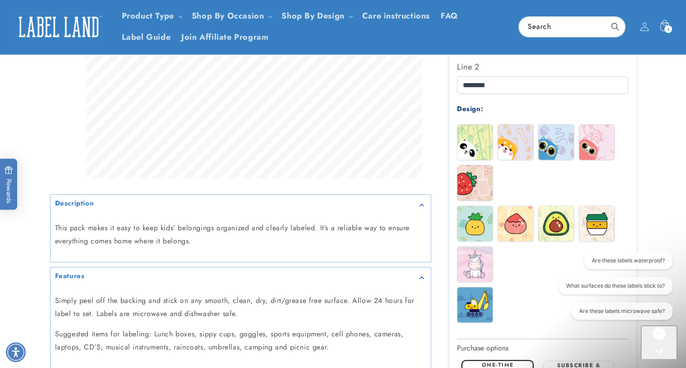
click at [543, 226] on img at bounding box center [556, 223] width 35 height 35
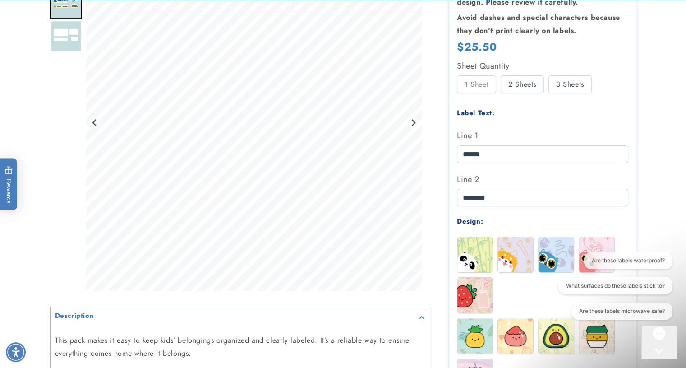
scroll to position [490, 0]
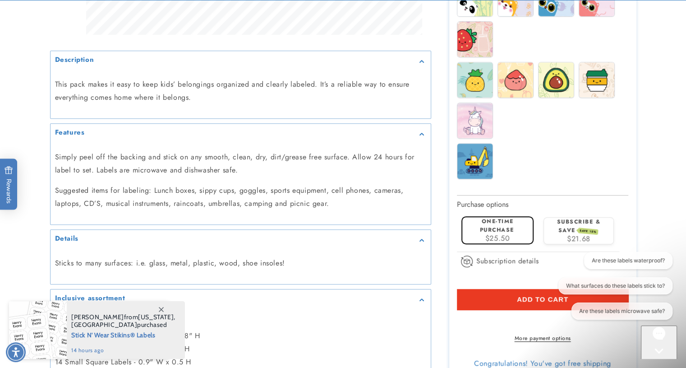
click at [485, 301] on button "Add to cart" at bounding box center [542, 299] width 171 height 21
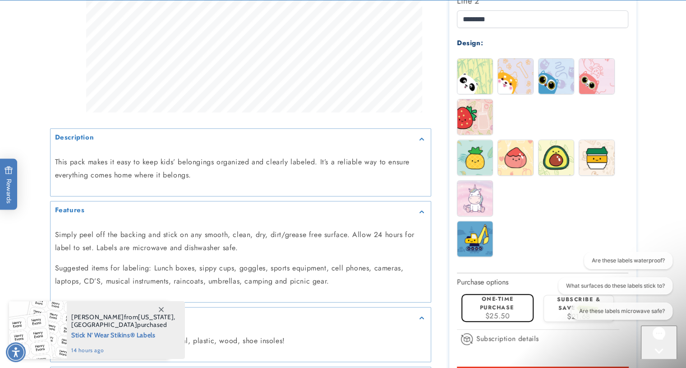
scroll to position [447, 0]
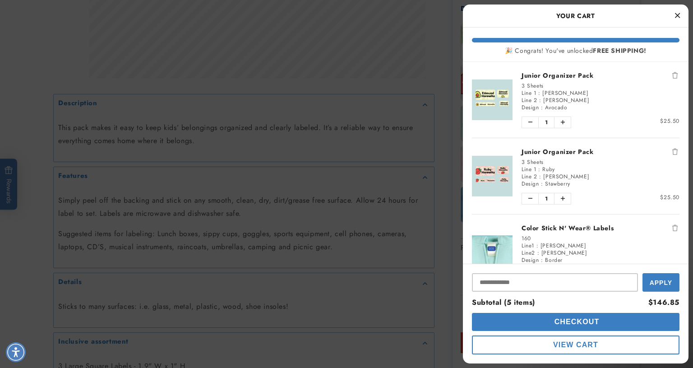
click at [342, 290] on div at bounding box center [346, 184] width 693 height 368
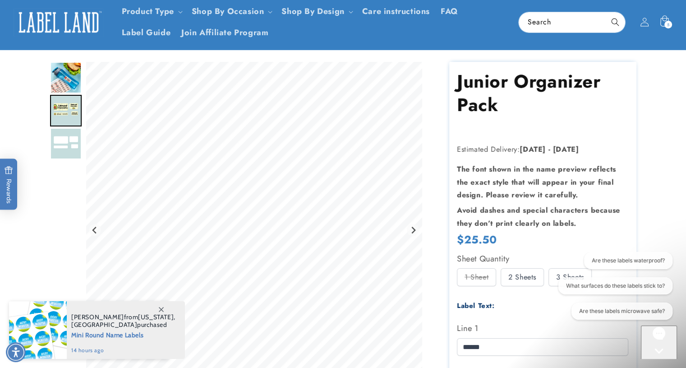
scroll to position [0, 0]
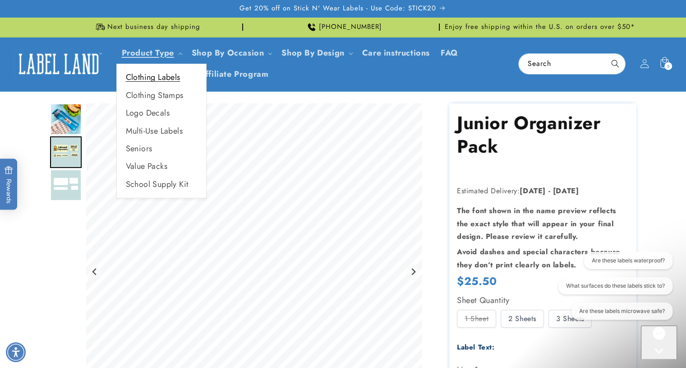
click at [162, 80] on link "Clothing Labels" at bounding box center [161, 78] width 89 height 18
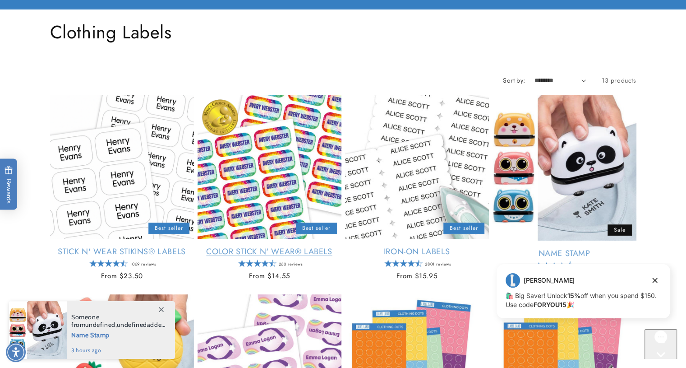
scroll to position [83, 0]
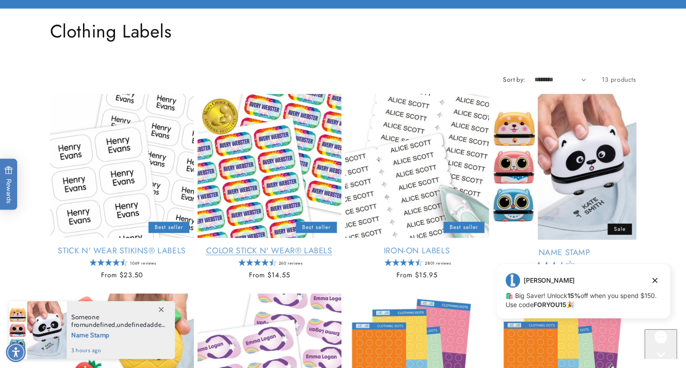
click at [288, 245] on link "Color Stick N' Wear® Labels" at bounding box center [270, 250] width 144 height 10
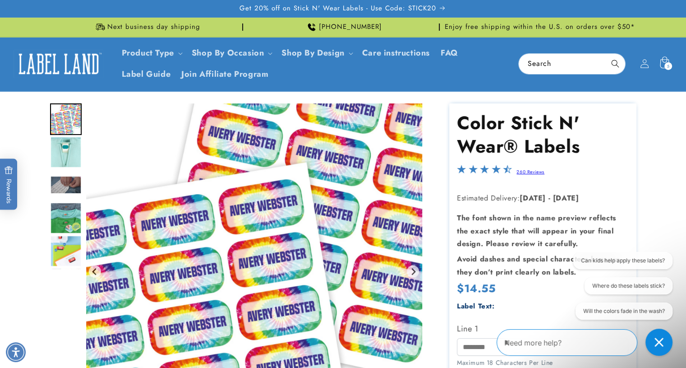
click at [660, 66] on icon at bounding box center [664, 63] width 21 height 21
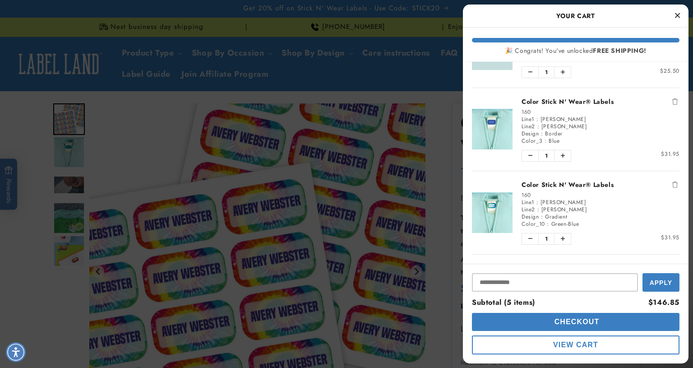
scroll to position [121, 0]
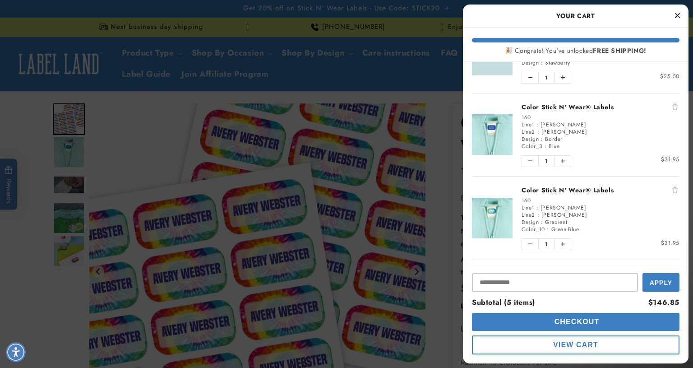
click at [490, 135] on img "product" at bounding box center [492, 134] width 41 height 41
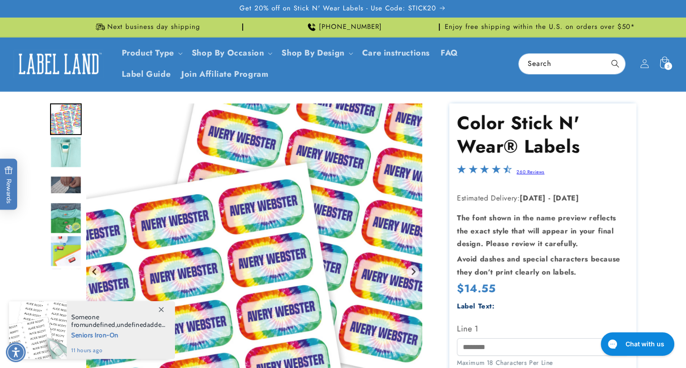
click at [666, 65] on div "5 5 items" at bounding box center [669, 66] width 8 height 8
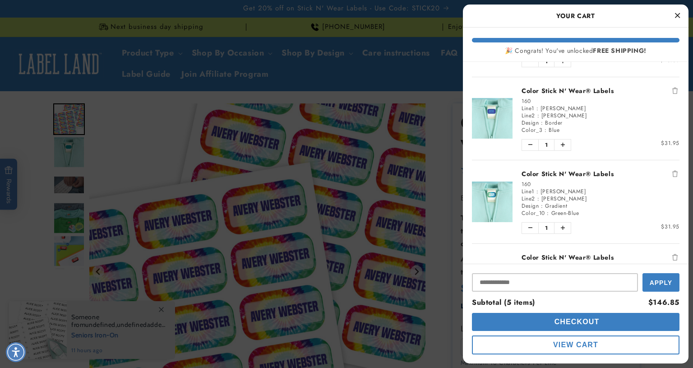
scroll to position [275, 0]
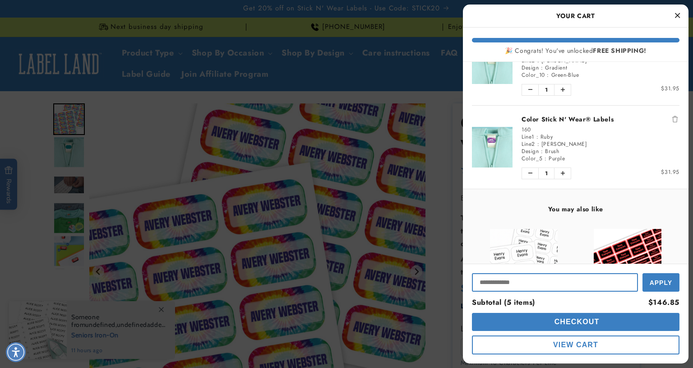
click at [505, 282] on input "Input Discount" at bounding box center [555, 282] width 166 height 18
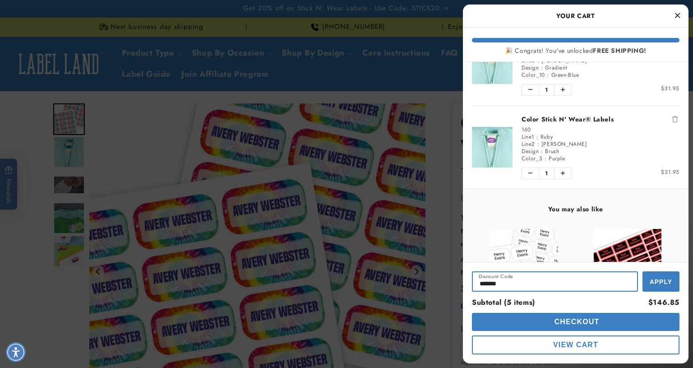
scroll to position [0, 0]
type input "*******"
click at [666, 283] on span "Apply" at bounding box center [661, 281] width 23 height 7
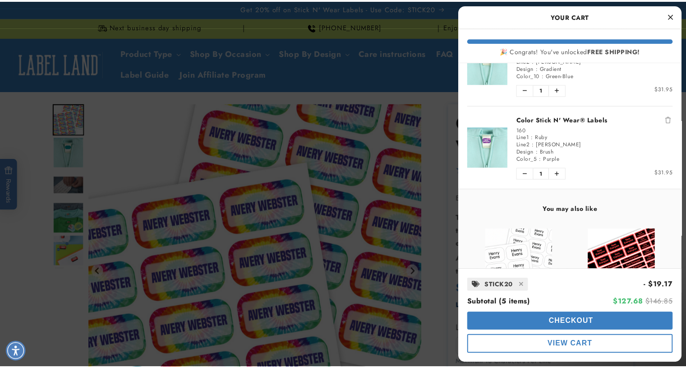
scroll to position [391, 0]
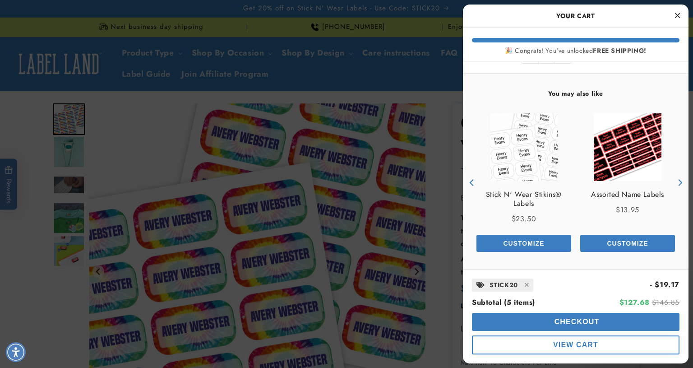
click at [679, 17] on icon "Close Cart" at bounding box center [677, 15] width 5 height 8
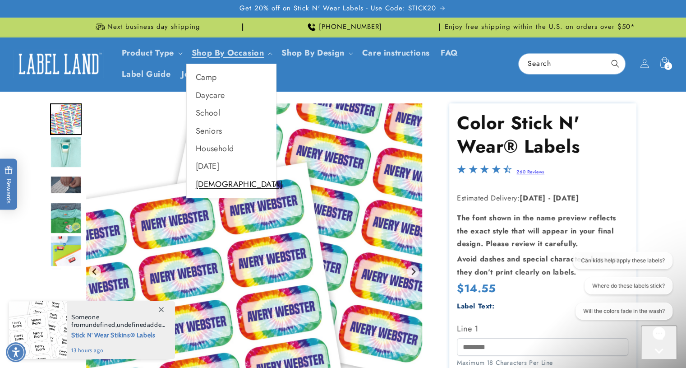
click at [213, 185] on link "[DEMOGRAPHIC_DATA]" at bounding box center [231, 185] width 89 height 18
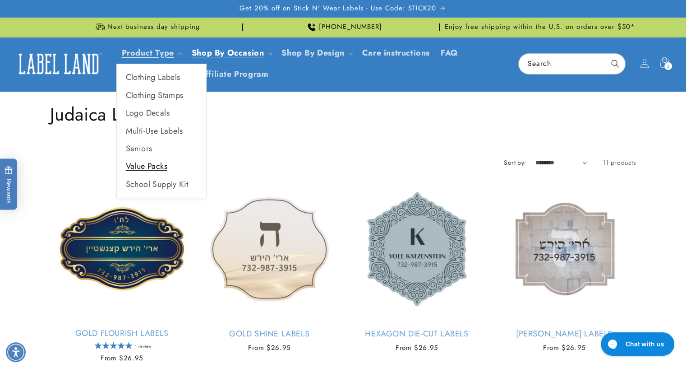
click at [163, 171] on link "Value Packs" at bounding box center [161, 166] width 89 height 18
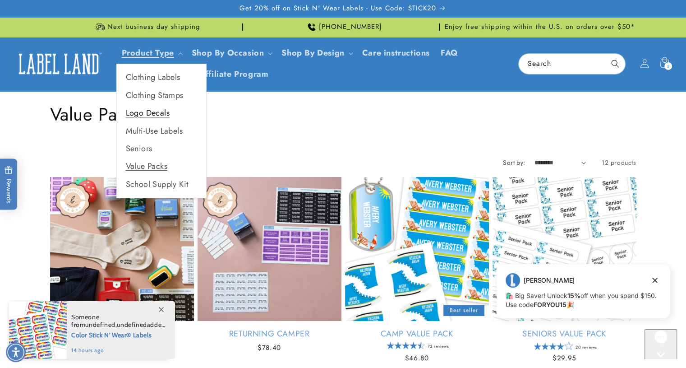
click at [150, 113] on link "Logo Decals" at bounding box center [161, 113] width 89 height 18
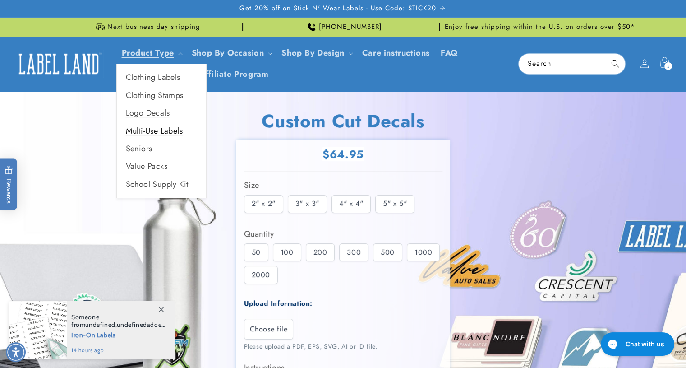
click at [155, 133] on link "Multi-Use Labels" at bounding box center [161, 131] width 89 height 18
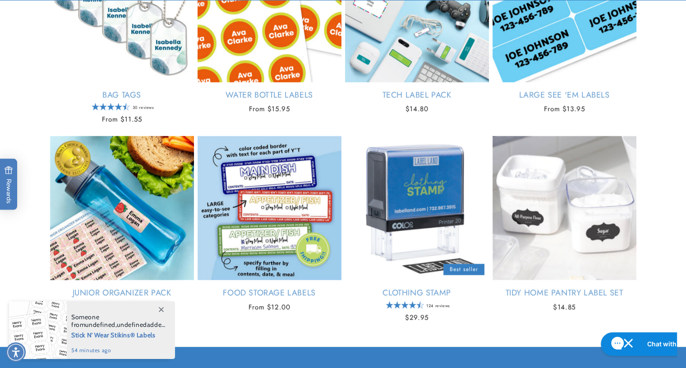
scroll to position [855, 0]
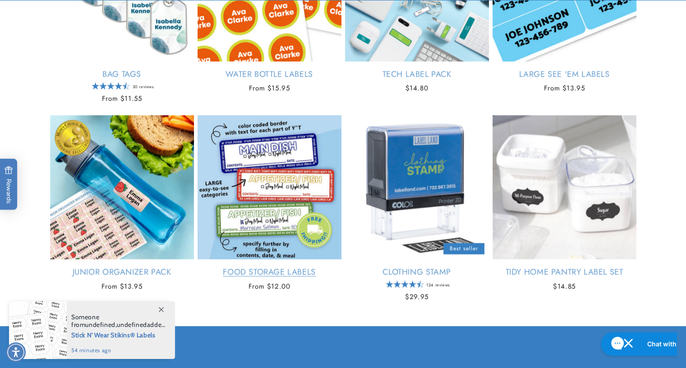
click at [278, 267] on link "Food Storage Labels" at bounding box center [270, 272] width 144 height 10
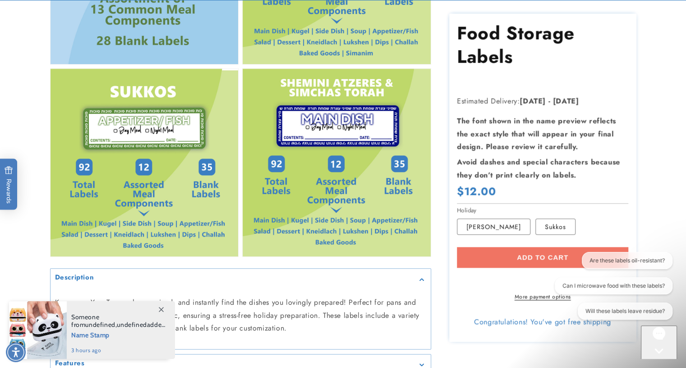
scroll to position [718, 0]
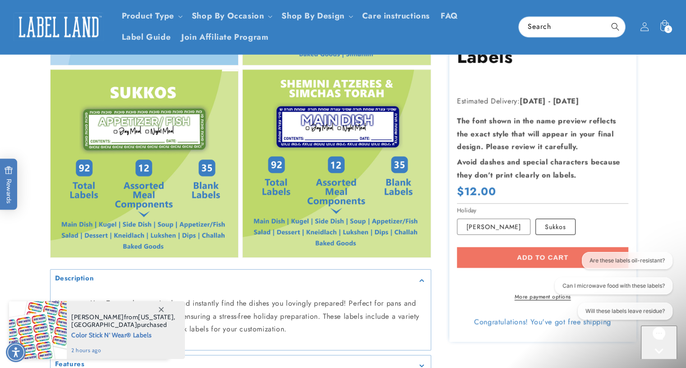
click at [552, 225] on label "Sukkos Variant sold out or unavailable" at bounding box center [556, 227] width 40 height 16
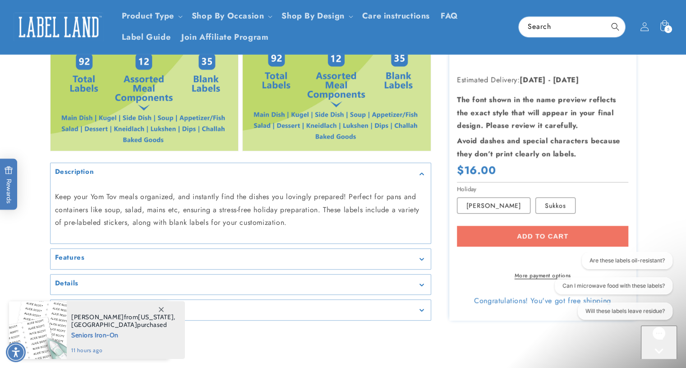
scroll to position [825, 0]
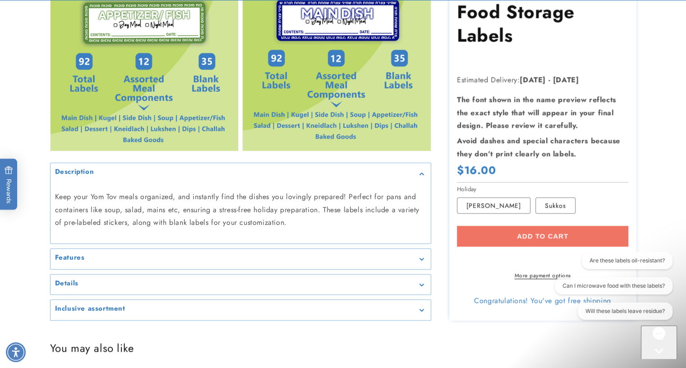
click at [515, 226] on div "Add to cart More payment options This item is a recurring or deferred purchase.…" at bounding box center [542, 253] width 171 height 54
click at [517, 231] on div "Add to cart More payment options This item is a recurring or deferred purchase.…" at bounding box center [542, 253] width 171 height 54
click at [492, 197] on label "Rosh Hashana Variant sold out or unavailable" at bounding box center [494, 205] width 74 height 16
click at [538, 199] on label "Sukkos Variant sold out or unavailable" at bounding box center [556, 205] width 40 height 16
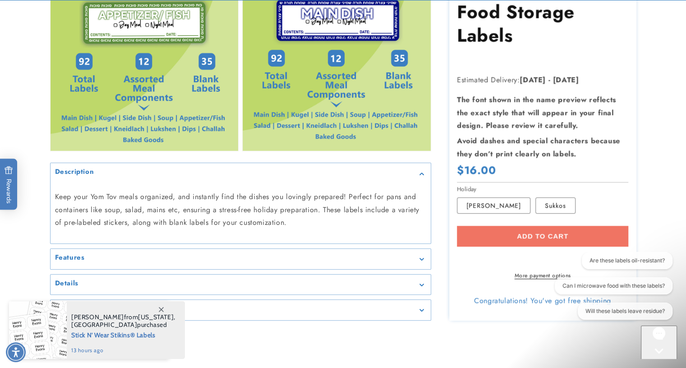
click at [534, 228] on div "Add to cart More payment options This item is a recurring or deferred purchase.…" at bounding box center [542, 253] width 171 height 54
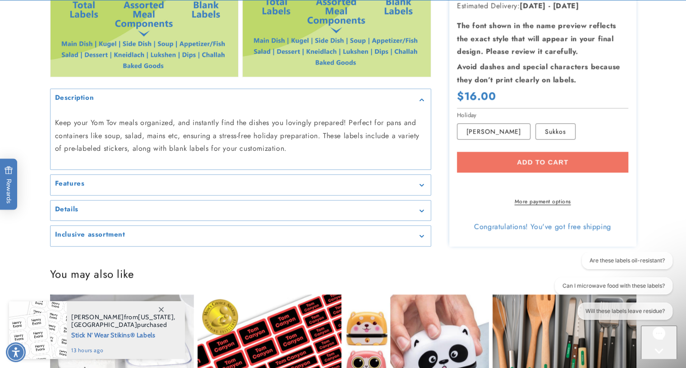
click at [555, 157] on div "Add to cart More payment options This item is a recurring or deferred purchase.…" at bounding box center [542, 179] width 171 height 54
click at [554, 202] on link "More payment options" at bounding box center [542, 201] width 171 height 8
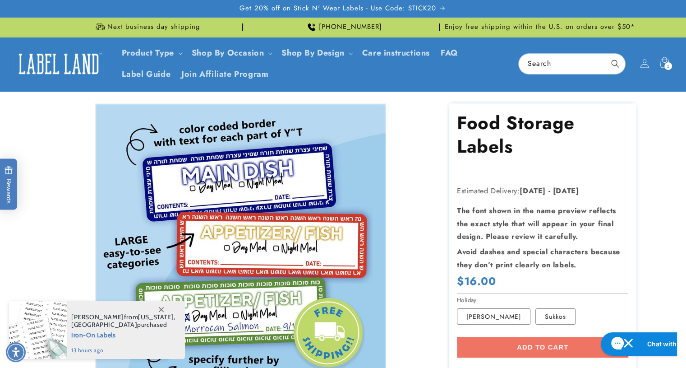
scroll to position [126, 0]
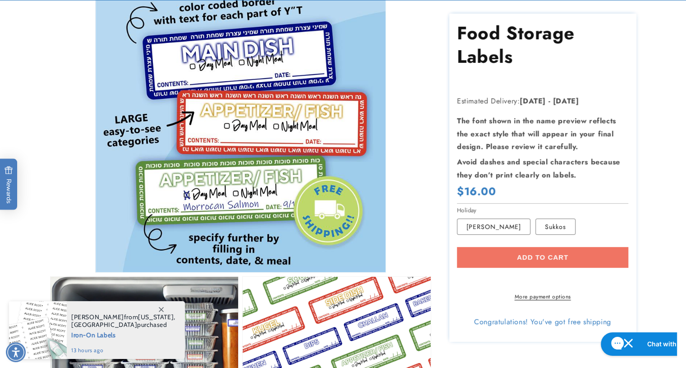
click at [535, 254] on div "Add to cart More payment options This item is a recurring or deferred purchase.…" at bounding box center [542, 274] width 171 height 54
click at [504, 236] on section "Food Storage Labels Food Storage Labels Estimated Delivery: [DATE] - [DATE] The…" at bounding box center [542, 178] width 187 height 328
click at [500, 225] on label "Rosh Hashana Variant sold out or unavailable" at bounding box center [494, 227] width 74 height 16
click at [512, 256] on div "Add to cart More payment options This item is a recurring or deferred purchase.…" at bounding box center [542, 274] width 171 height 54
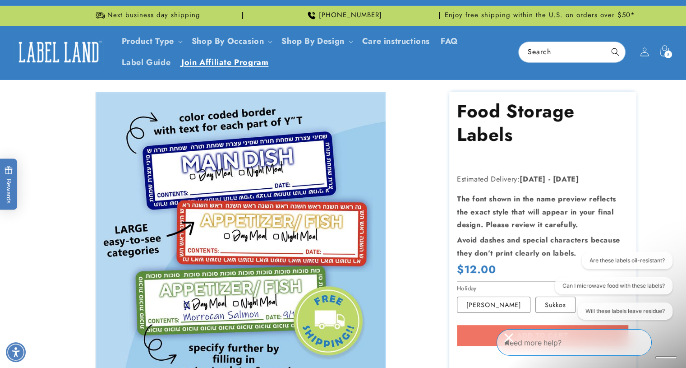
click at [214, 69] on link "Join Affiliate Program" at bounding box center [225, 62] width 98 height 21
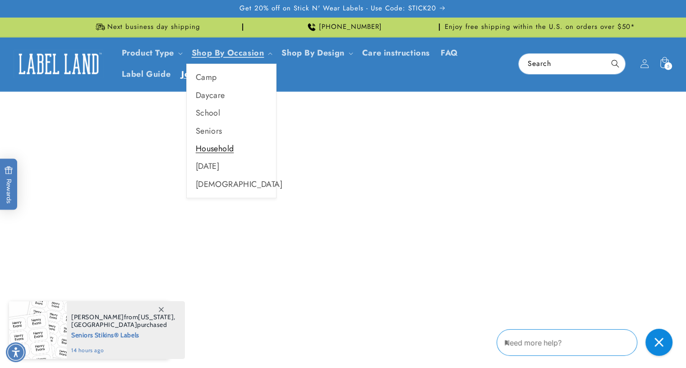
click at [238, 153] on link "Household" at bounding box center [231, 149] width 89 height 18
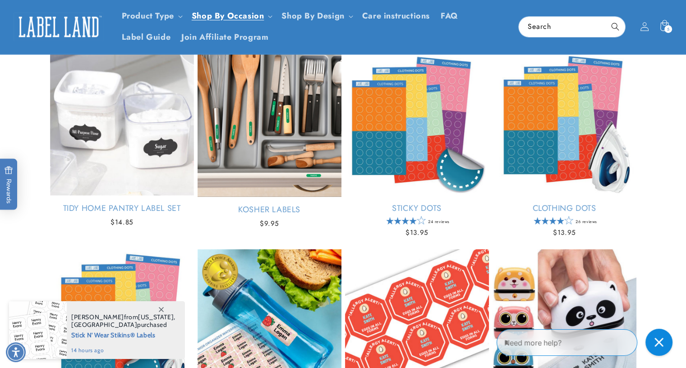
scroll to position [122, 0]
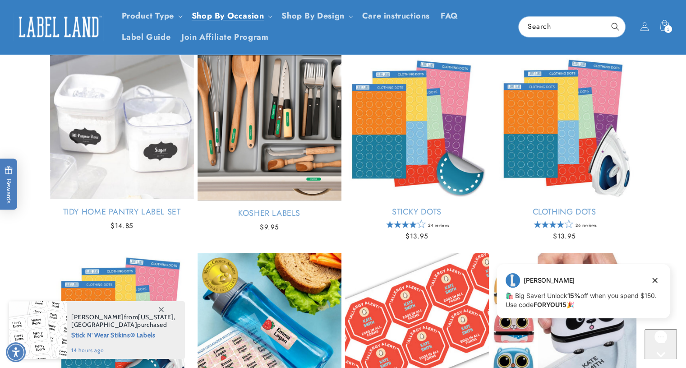
click at [238, 208] on link "Kosher Labels" at bounding box center [270, 213] width 144 height 10
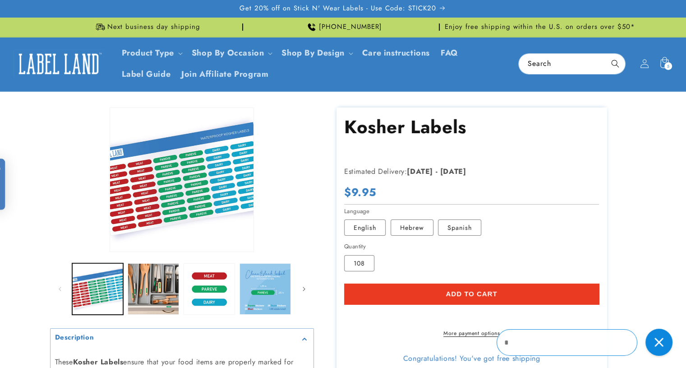
click at [110, 251] on button "Open media 1 in modal" at bounding box center [110, 251] width 0 height 0
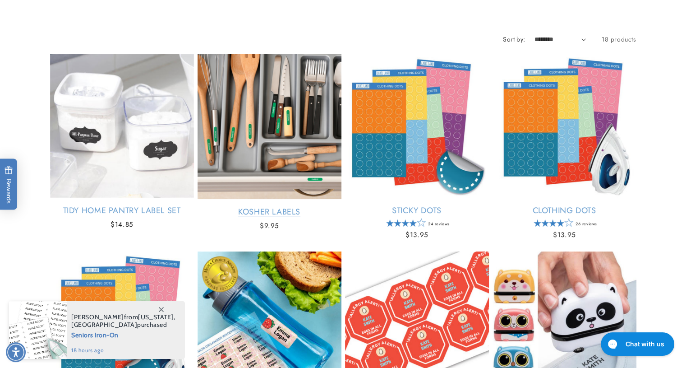
click at [300, 207] on link "Kosher Labels" at bounding box center [270, 212] width 144 height 10
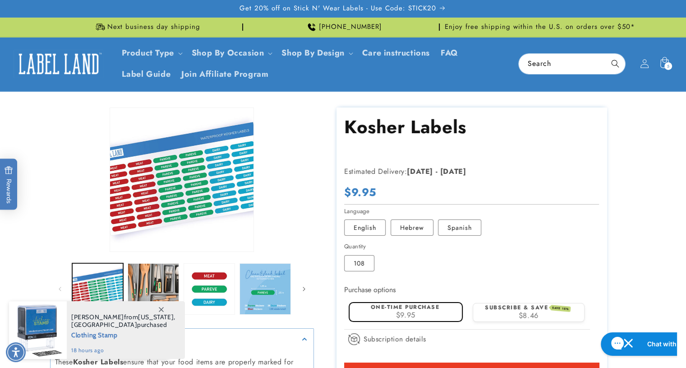
click at [409, 236] on variant-selects "Language English Variant sold out or unavailable Hebrew Variant sold out or una…" at bounding box center [471, 239] width 255 height 65
click at [409, 235] on label "Hebrew Variant sold out or unavailable" at bounding box center [412, 227] width 43 height 16
click at [447, 229] on label "Spanish Variant sold out or unavailable" at bounding box center [459, 227] width 43 height 16
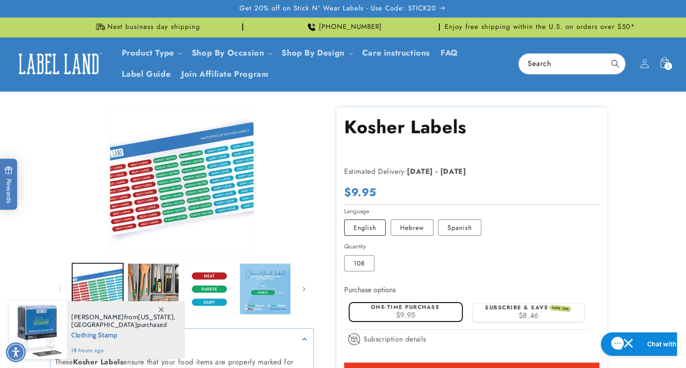
click at [357, 231] on label "English Variant sold out or unavailable" at bounding box center [365, 227] width 42 height 16
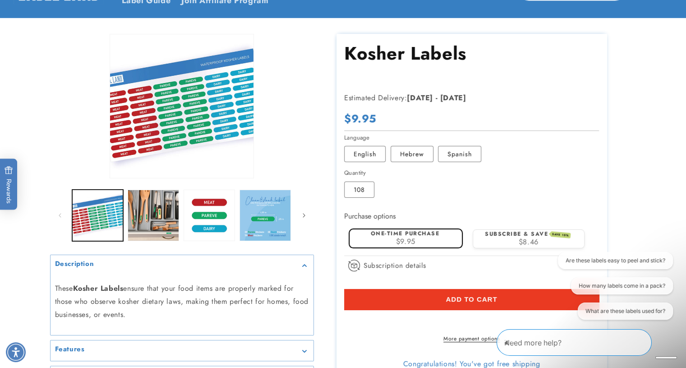
click at [406, 296] on button "Add to cart" at bounding box center [471, 299] width 255 height 21
